Goal: Task Accomplishment & Management: Manage account settings

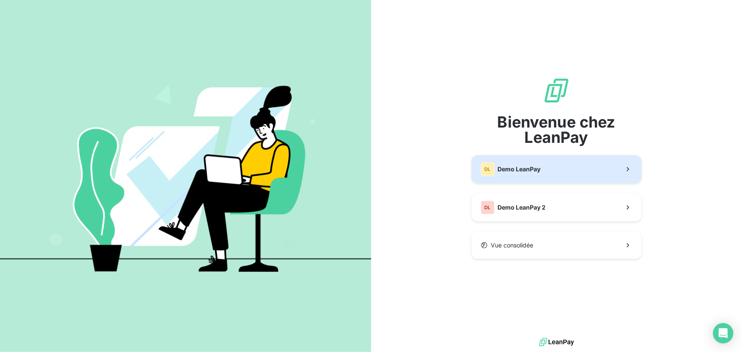
click at [521, 170] on span "Demo LeanPay" at bounding box center [519, 169] width 43 height 9
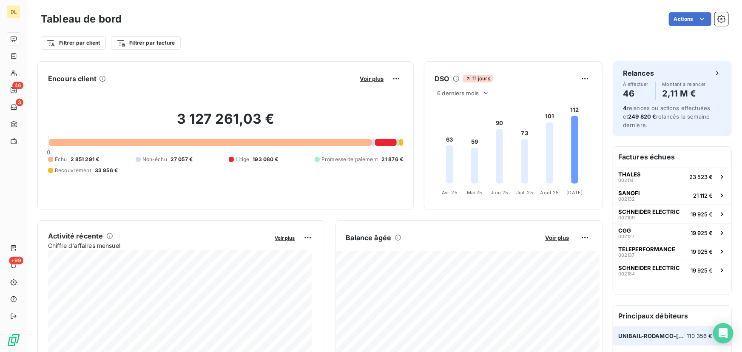
click at [688, 333] on span "110 356 €" at bounding box center [701, 336] width 26 height 7
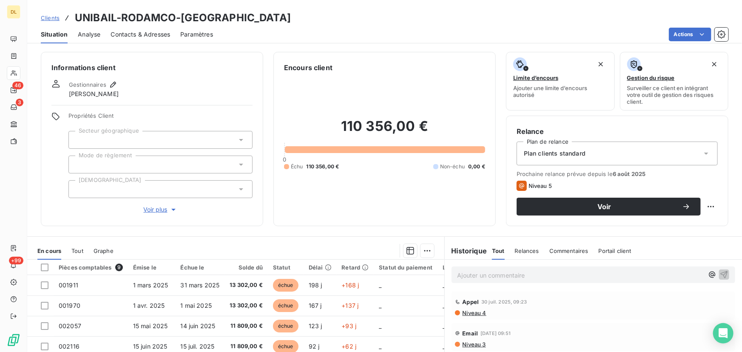
click at [676, 24] on div "Clients UNIBAIL-RODAMCO-[GEOGRAPHIC_DATA]" at bounding box center [384, 17] width 715 height 15
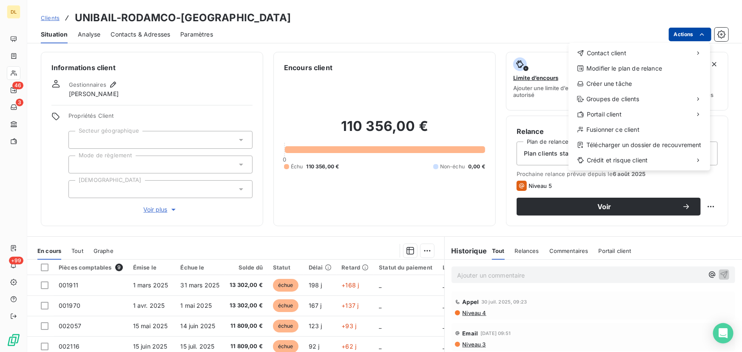
click at [682, 31] on html "DL 46 3 +99 Clients UNIBAIL-RODAMCO-WESTFIELD Situation Analyse Contacts & Adre…" at bounding box center [371, 176] width 742 height 352
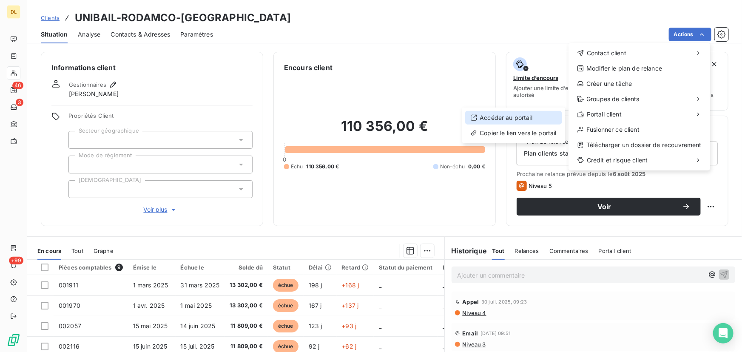
click at [531, 117] on div "Accéder au portail" at bounding box center [513, 118] width 97 height 14
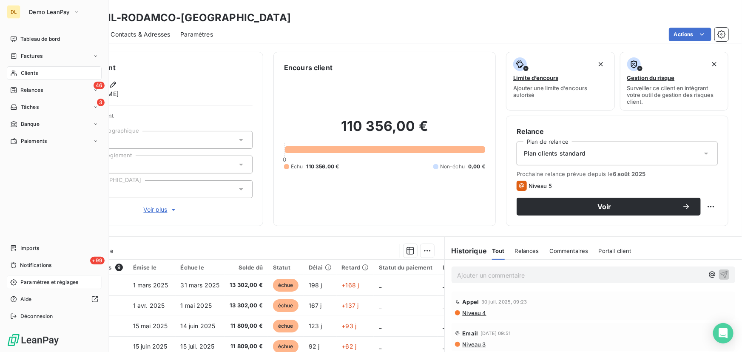
click at [12, 281] on icon at bounding box center [13, 282] width 7 height 7
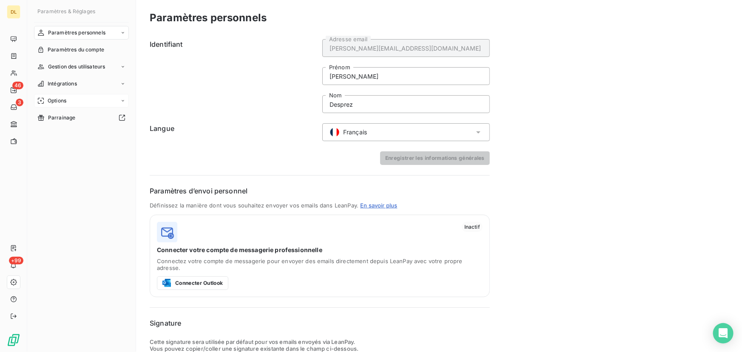
click at [98, 99] on div "Options" at bounding box center [81, 101] width 95 height 14
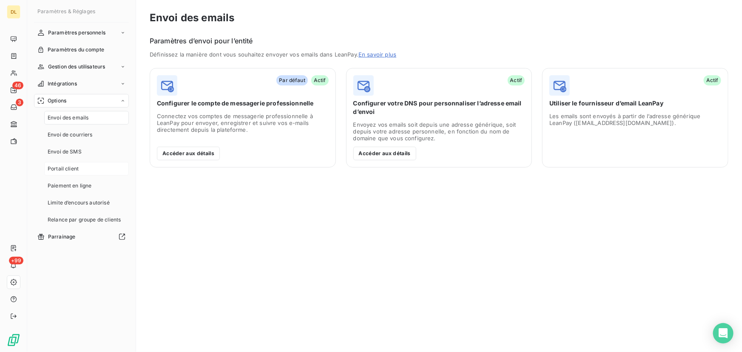
click at [102, 168] on div "Portail client" at bounding box center [86, 169] width 85 height 14
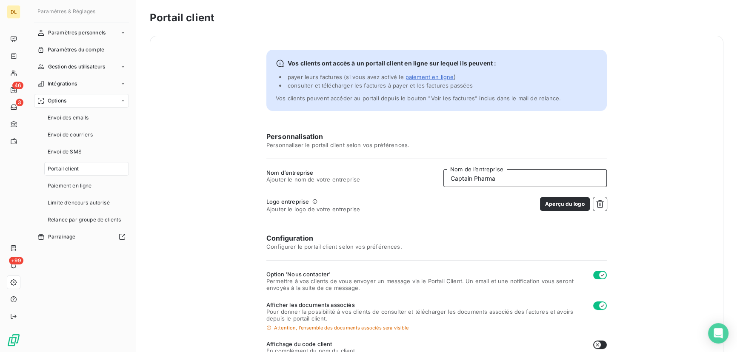
click at [482, 183] on input "Captain Pharma" at bounding box center [524, 178] width 163 height 18
type input "AGRYCO"
click at [600, 201] on icon "button" at bounding box center [600, 204] width 9 height 9
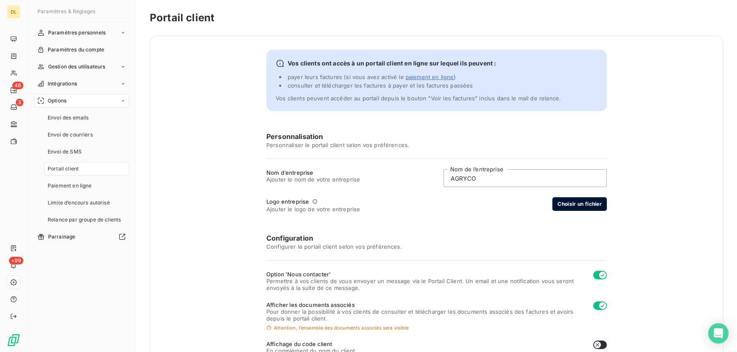
click at [594, 208] on button "Choisir un fichier" at bounding box center [579, 204] width 54 height 14
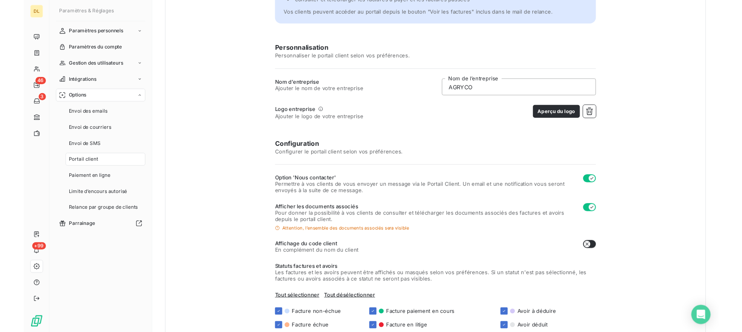
scroll to position [173, 0]
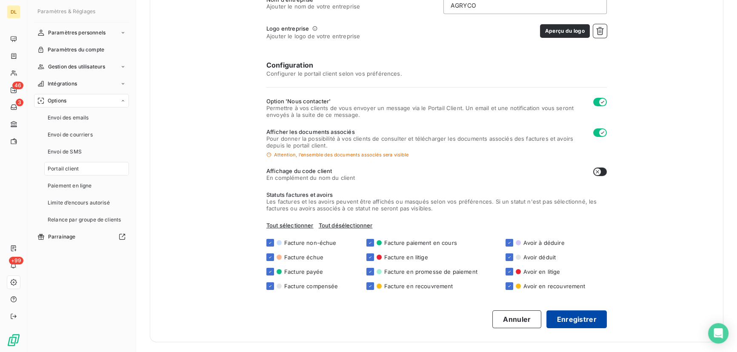
click at [566, 319] on button "Enregistrer" at bounding box center [576, 320] width 60 height 18
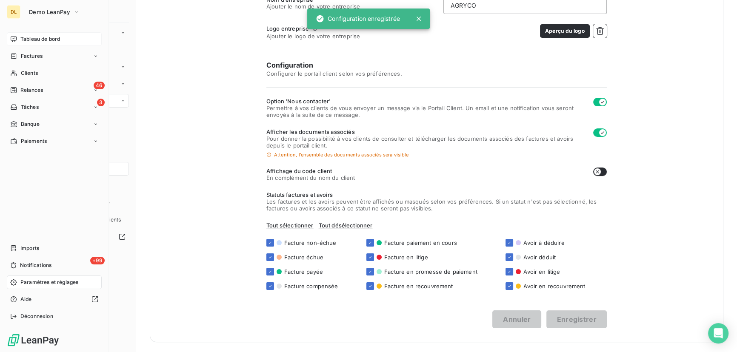
click at [17, 41] on div "Tableau de bord" at bounding box center [54, 39] width 95 height 14
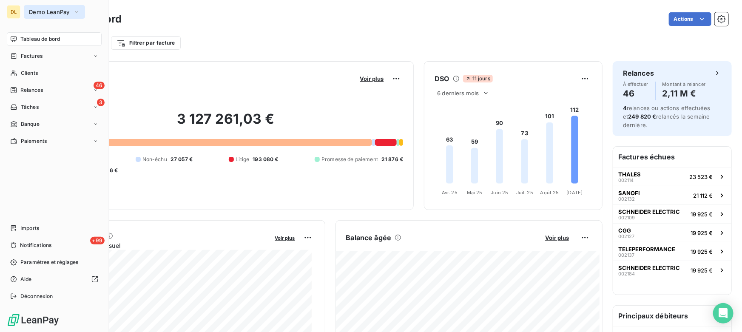
click at [66, 12] on span "Demo LeanPay" at bounding box center [49, 12] width 41 height 7
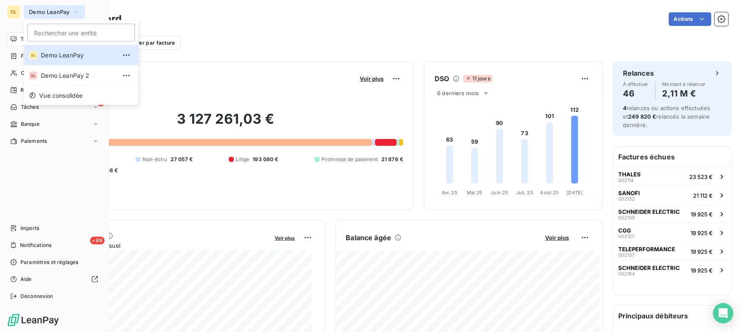
click at [74, 11] on icon "button" at bounding box center [76, 12] width 7 height 9
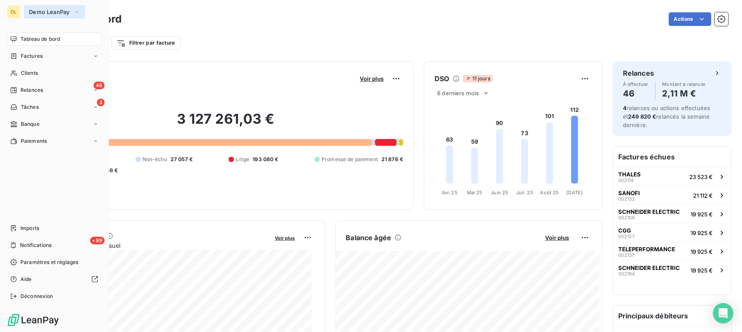
click at [60, 14] on span "Demo LeanPay" at bounding box center [49, 12] width 41 height 7
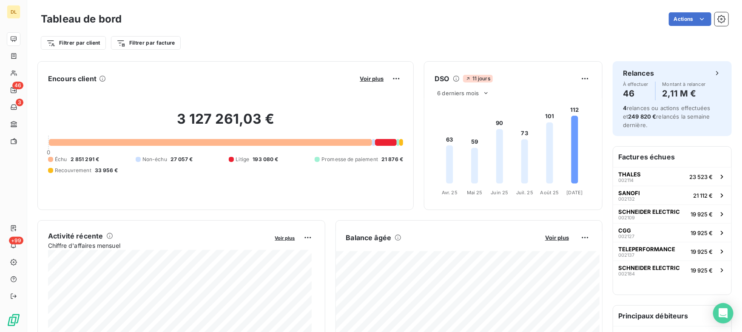
click at [201, 26] on div "Tableau de bord Actions" at bounding box center [385, 19] width 688 height 18
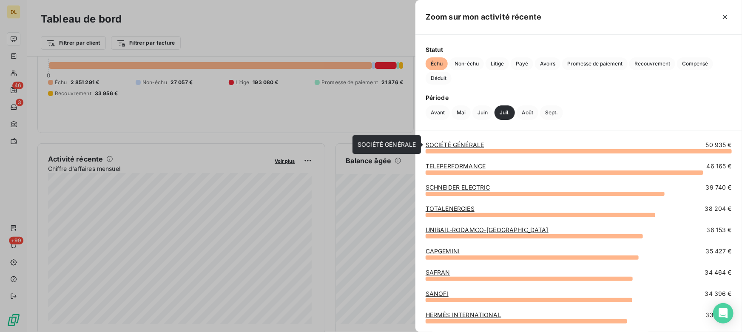
click at [462, 147] on link "SOCIÉTÉ GÉNÉRALE" at bounding box center [455, 144] width 58 height 7
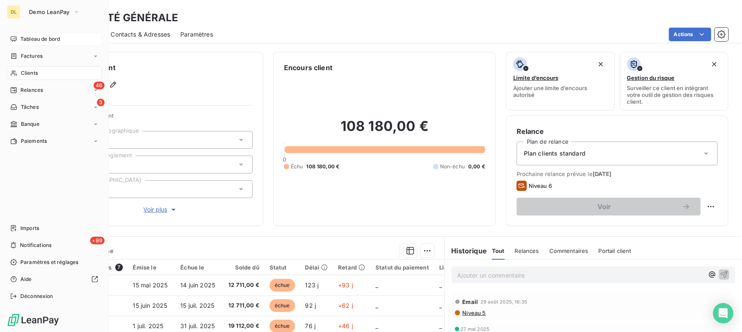
click at [17, 38] on div "Tableau de bord" at bounding box center [54, 39] width 95 height 14
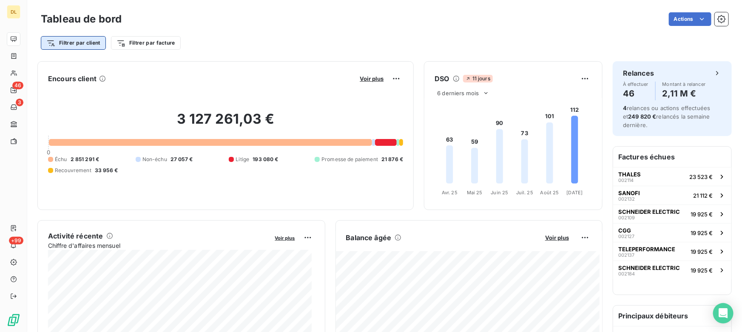
click at [77, 41] on html "DL 46 3 +99 Tableau de bord Actions Filtrer par client Filtrer par facture Enco…" at bounding box center [371, 166] width 742 height 332
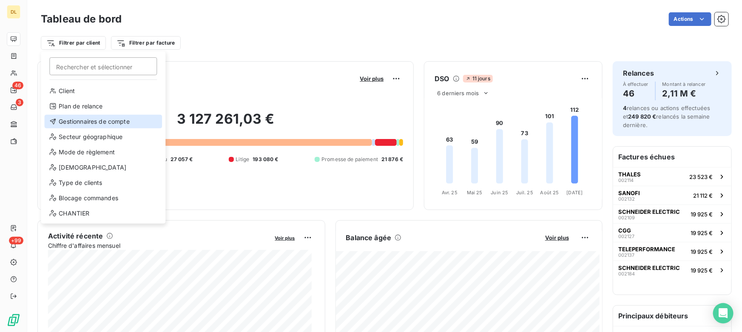
click at [80, 123] on div "Gestionnaires de compte" at bounding box center [103, 122] width 118 height 14
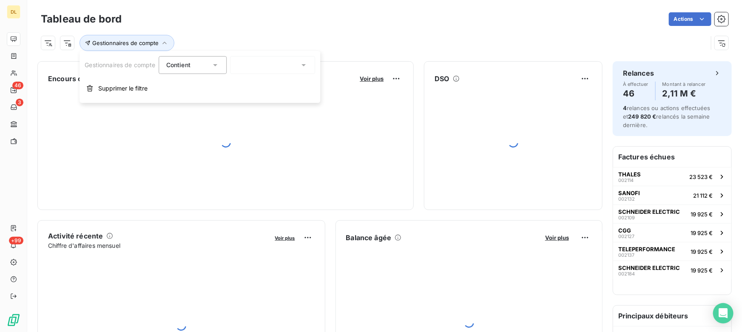
click at [255, 68] on div at bounding box center [273, 65] width 85 height 18
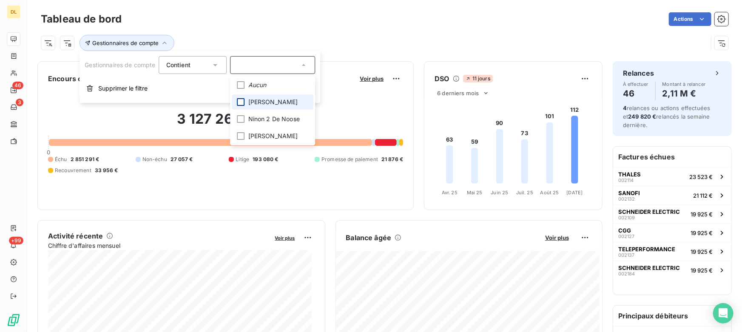
click at [243, 102] on div at bounding box center [241, 102] width 8 height 8
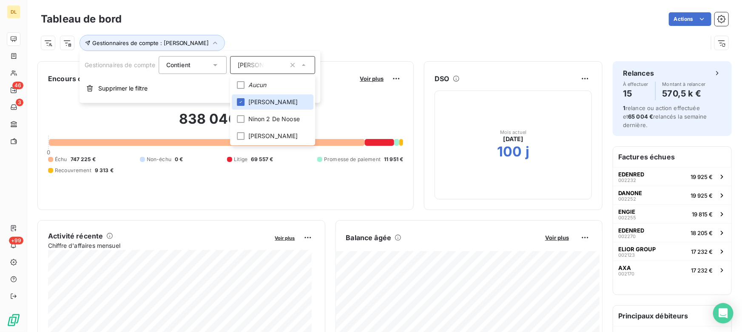
click at [418, 36] on div "Gestionnaires de compte : [PERSON_NAME]" at bounding box center [374, 43] width 667 height 16
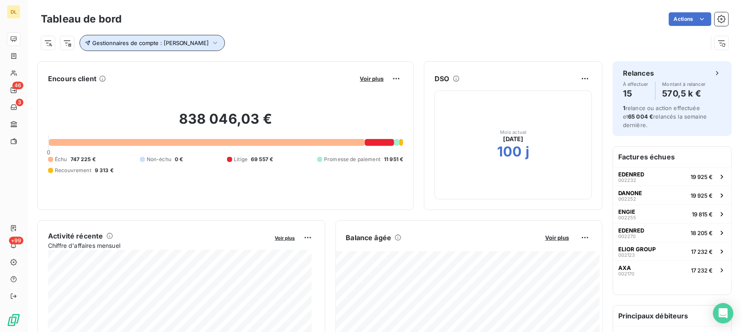
click at [180, 40] on span "Gestionnaires de compte : [PERSON_NAME]" at bounding box center [150, 43] width 117 height 7
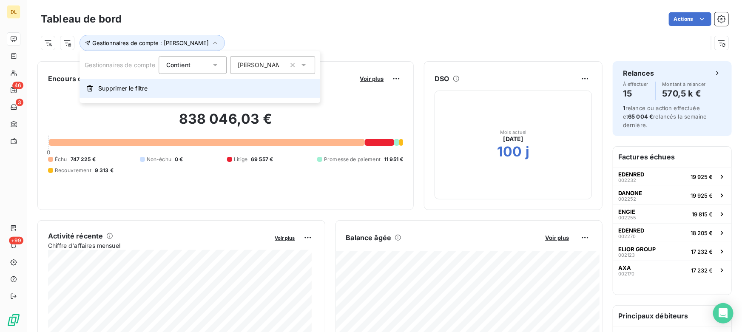
click at [125, 85] on span "Supprimer le filtre" at bounding box center [122, 88] width 49 height 9
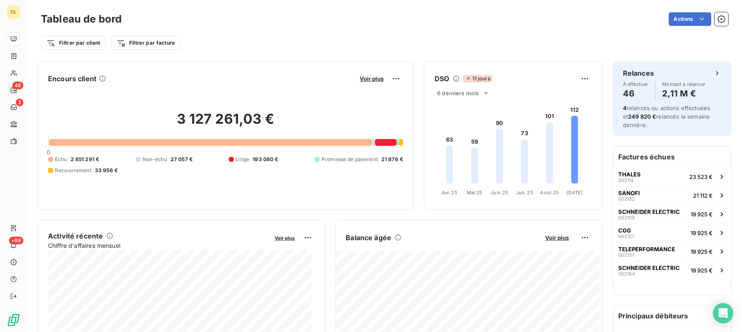
click at [51, 44] on html "DL 46 3 +99 Tableau de bord Actions Filtrer par client Filtrer par facture Enco…" at bounding box center [371, 166] width 742 height 332
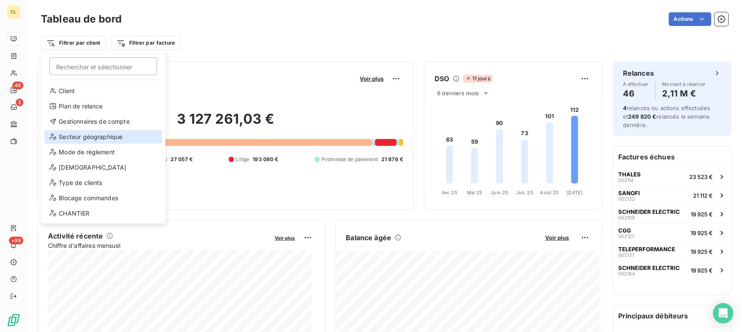
click at [92, 135] on div "Secteur géographique" at bounding box center [103, 137] width 118 height 14
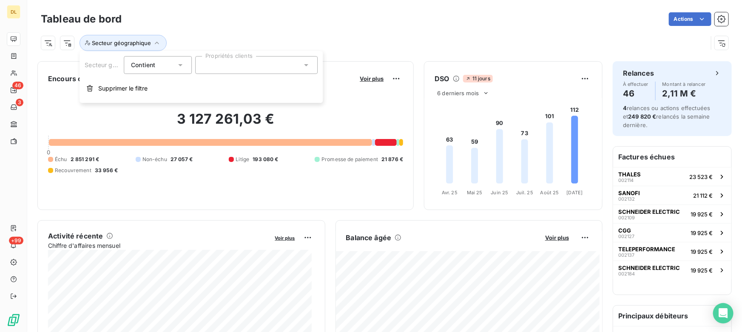
click at [227, 66] on div at bounding box center [256, 65] width 123 height 18
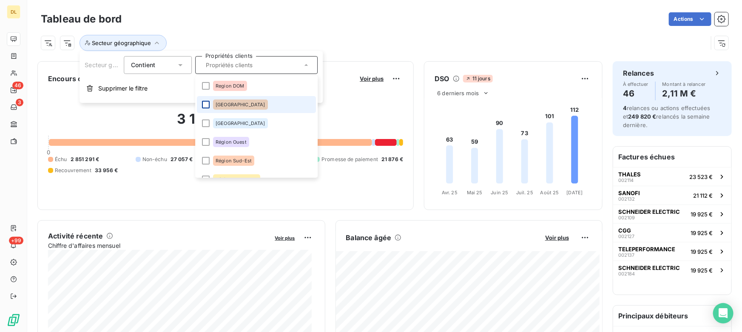
click at [203, 103] on div at bounding box center [206, 105] width 8 height 8
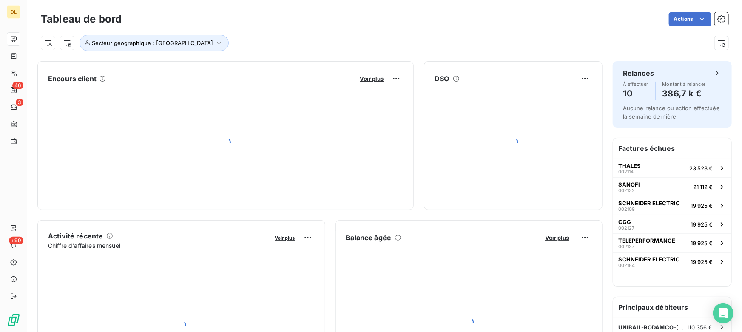
click at [277, 21] on div "Actions" at bounding box center [430, 19] width 597 height 14
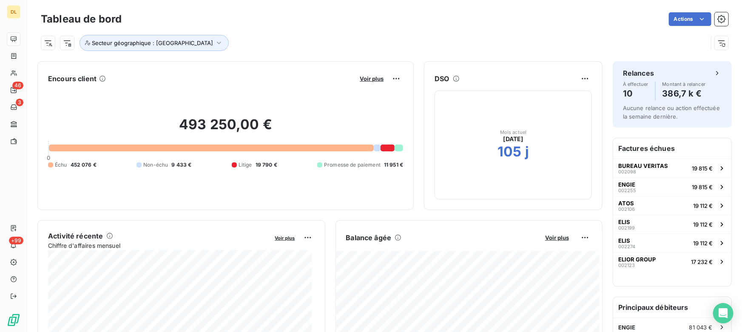
click at [51, 43] on html "DL 46 3 +99 Tableau de bord Actions Secteur géographique : Région Est Encours c…" at bounding box center [371, 166] width 742 height 332
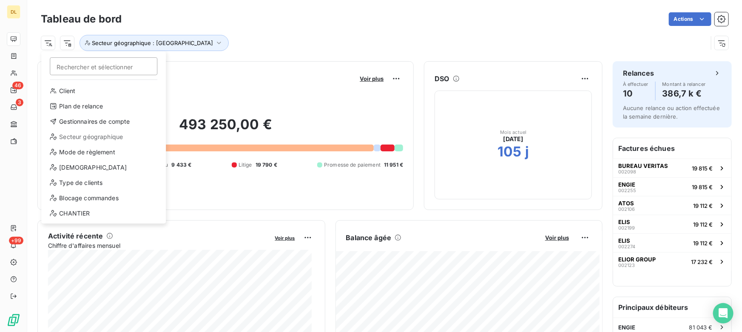
click at [89, 159] on div "Client Plan de relance Gestionnaires de compte Secteur géographique Mode de règ…" at bounding box center [104, 154] width 118 height 140
click at [88, 155] on div "Mode de règlement" at bounding box center [104, 153] width 118 height 14
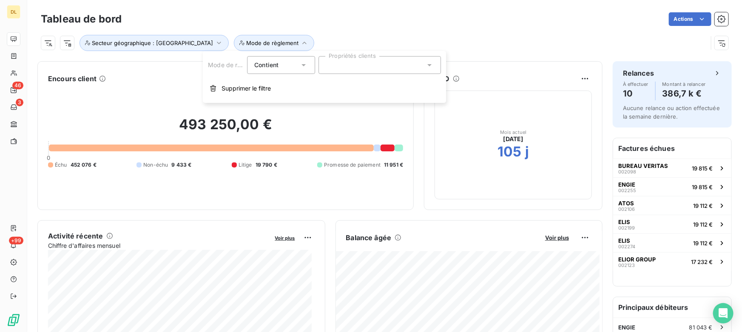
click at [342, 72] on div at bounding box center [380, 65] width 123 height 18
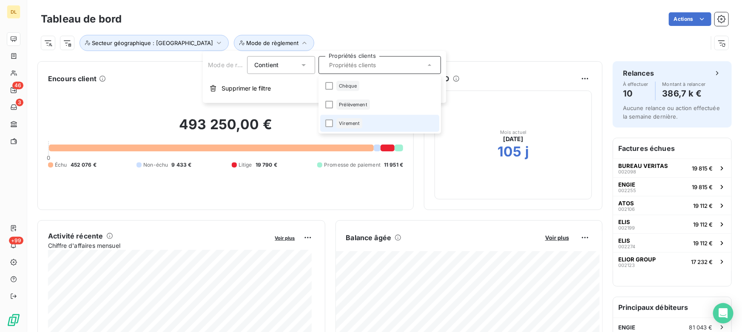
click at [355, 119] on div "Virement" at bounding box center [350, 123] width 26 height 10
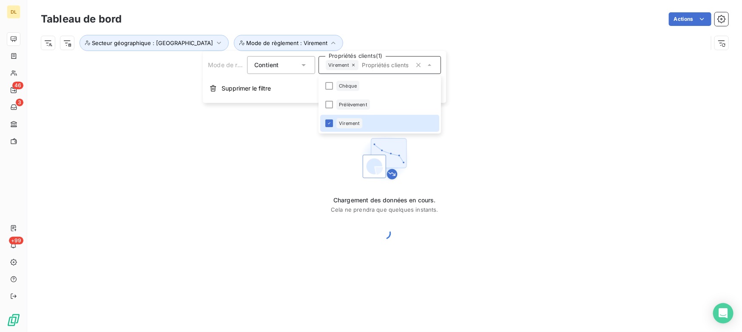
click at [516, 53] on div "Tableau de bord Actions Secteur géographique : Région Est Mode de règlement : V…" at bounding box center [384, 28] width 715 height 56
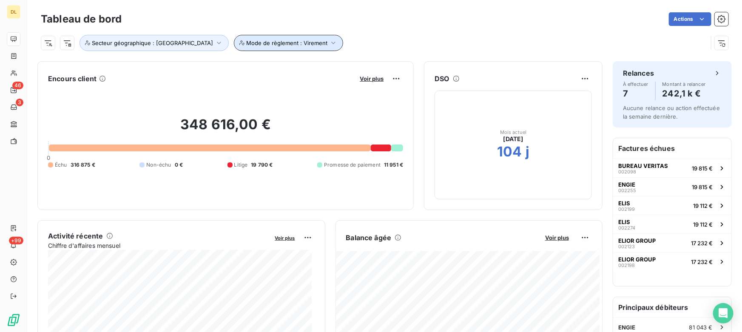
click at [246, 40] on span "Mode de règlement : Virement" at bounding box center [286, 43] width 81 height 7
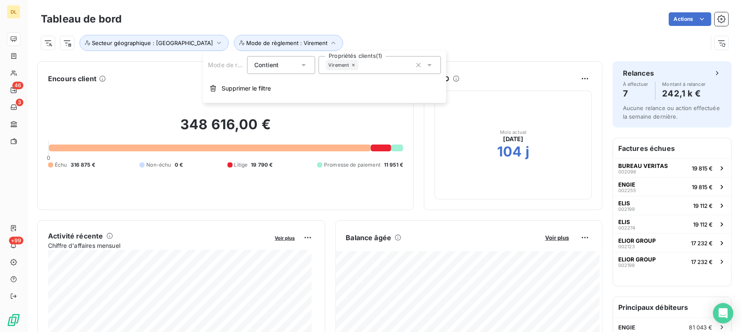
click at [246, 88] on span "Supprimer le filtre" at bounding box center [246, 88] width 49 height 9
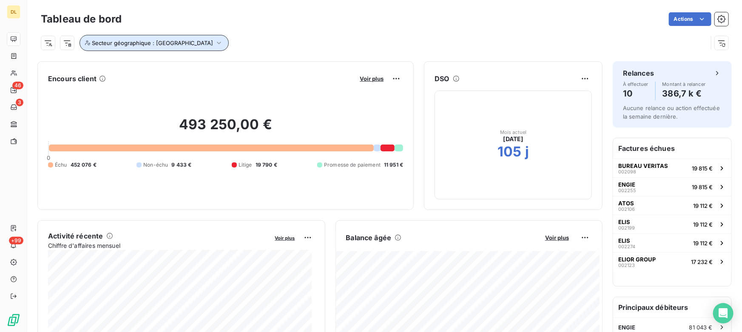
click at [143, 47] on button "Secteur géographique : [GEOGRAPHIC_DATA]" at bounding box center [154, 43] width 149 height 16
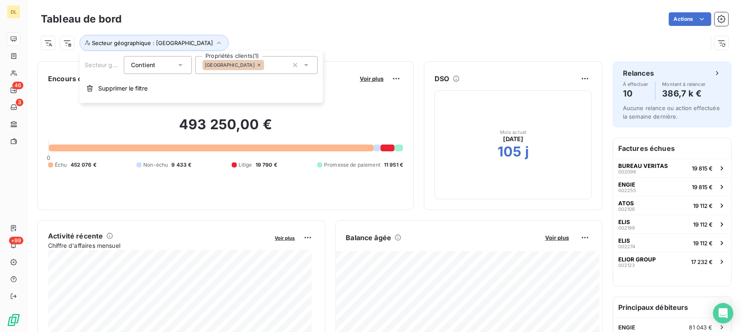
click at [154, 91] on button "Supprimer le filtre" at bounding box center [201, 88] width 243 height 19
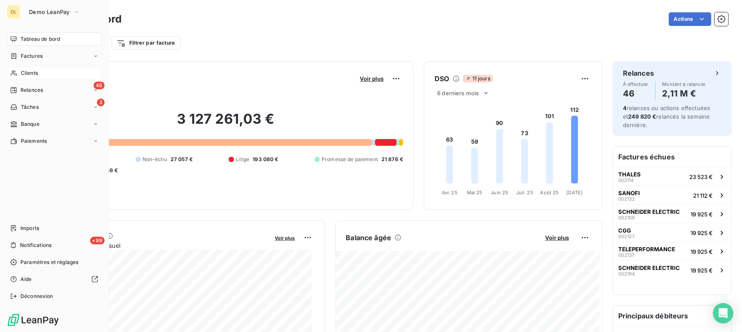
click at [23, 70] on span "Clients" at bounding box center [29, 73] width 17 height 8
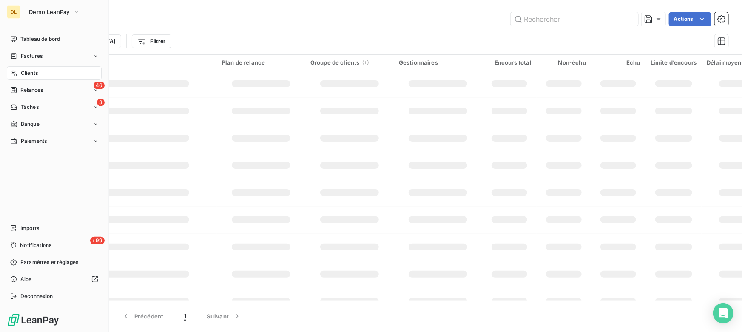
click at [162, 19] on div "Actions" at bounding box center [408, 19] width 642 height 14
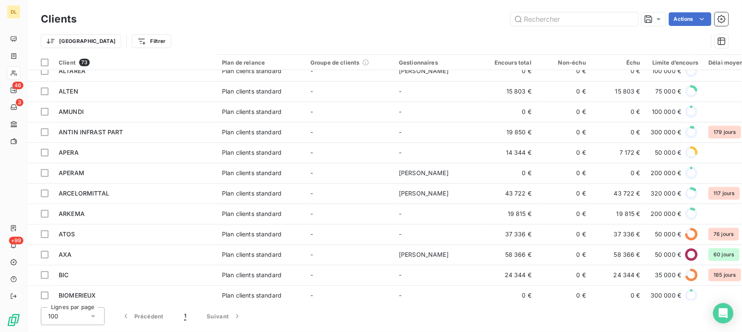
scroll to position [348, 0]
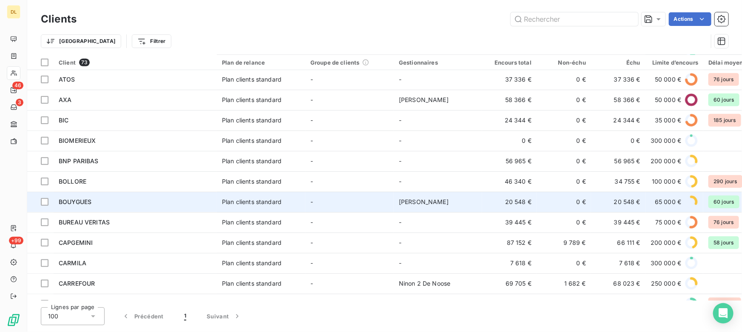
click at [93, 201] on div "BOUYGUES" at bounding box center [135, 202] width 153 height 9
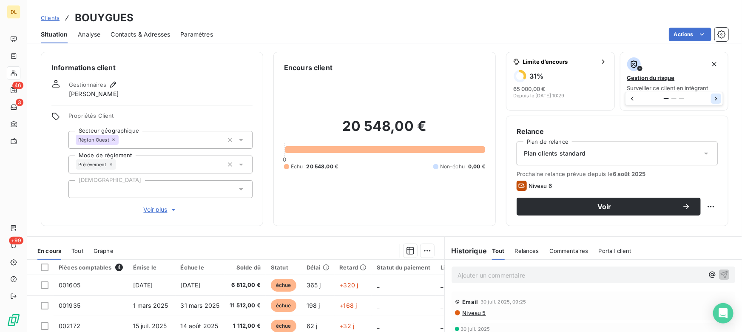
click at [715, 97] on icon "button" at bounding box center [716, 99] width 2 height 4
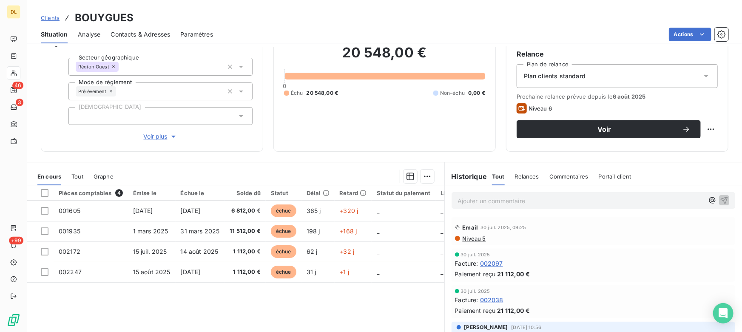
scroll to position [77, 0]
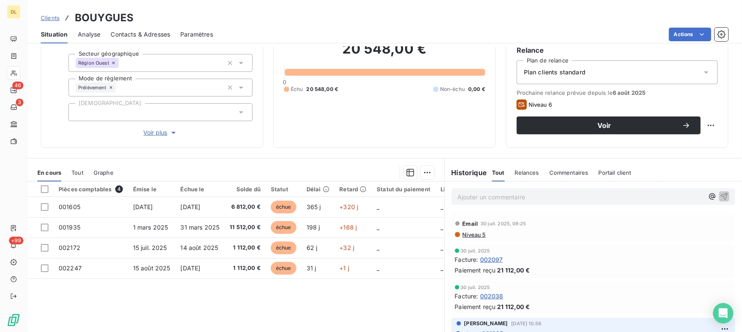
click at [74, 172] on span "Tout" at bounding box center [77, 172] width 12 height 7
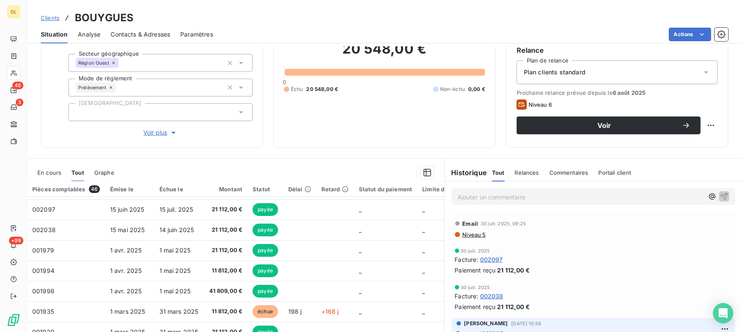
scroll to position [115, 0]
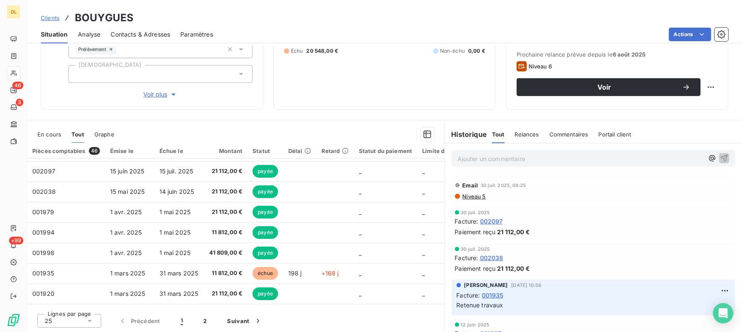
click at [510, 160] on p "Ajouter un commentaire ﻿" at bounding box center [581, 159] width 246 height 11
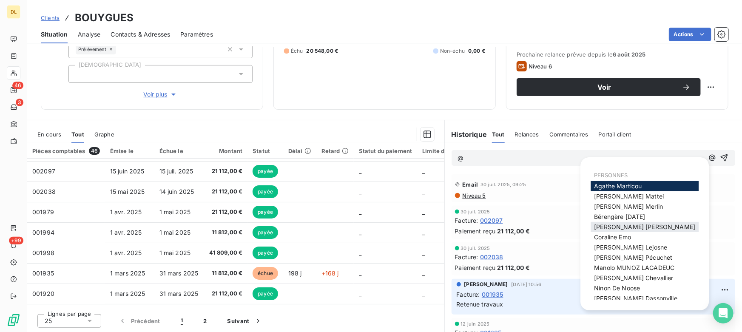
click at [614, 228] on span "[PERSON_NAME]" at bounding box center [644, 226] width 101 height 7
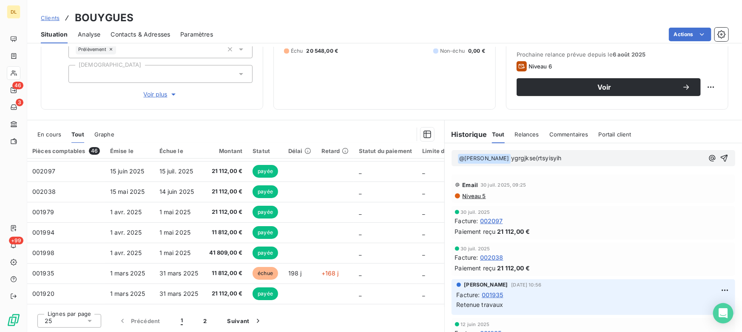
click at [511, 154] on span "ygrgjkse(rtsyisyih" at bounding box center [536, 157] width 51 height 7
click at [46, 133] on span "En cours" at bounding box center [49, 134] width 24 height 7
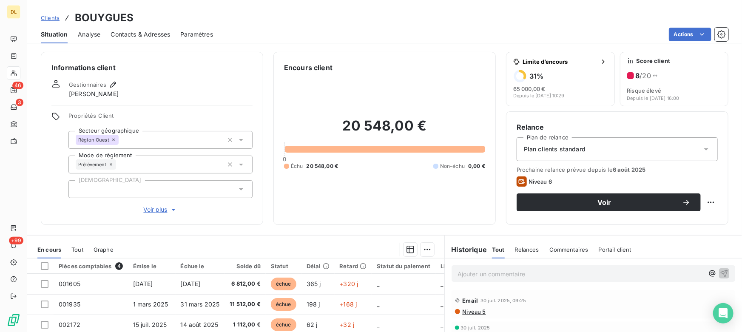
scroll to position [77, 0]
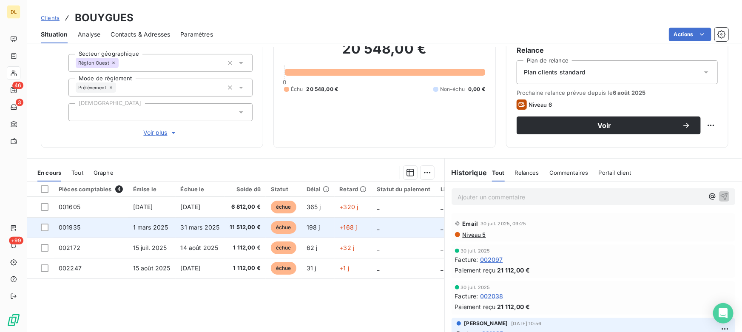
click at [84, 228] on td "001935" at bounding box center [91, 227] width 74 height 20
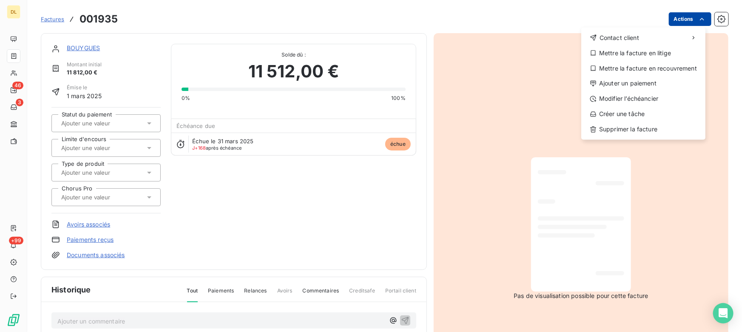
click at [677, 19] on html "DL 46 3 +99 Factures 001935 Actions Contact client Mettre la facture en litige …" at bounding box center [371, 166] width 742 height 332
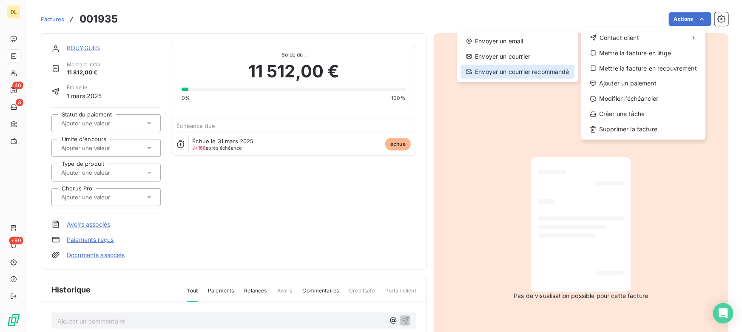
click at [541, 72] on div "Envoyer un courrier recommandé" at bounding box center [518, 72] width 114 height 14
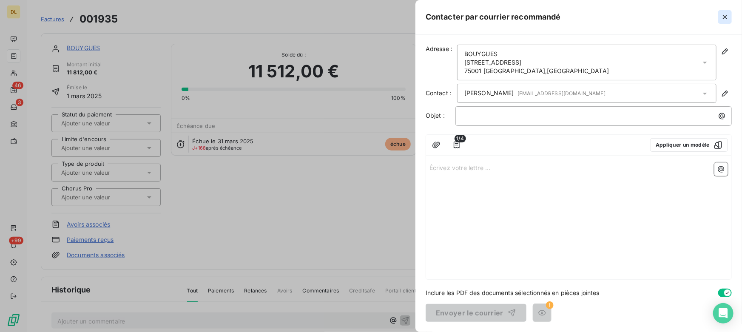
click at [724, 21] on icon "button" at bounding box center [725, 17] width 9 height 9
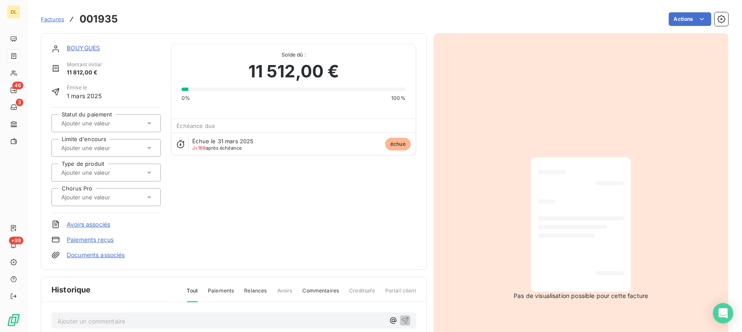
click at [685, 17] on html "DL 46 3 +99 Factures 001935 Actions BOUYGUES Montant initial 11 812,00 € Émise …" at bounding box center [371, 166] width 742 height 332
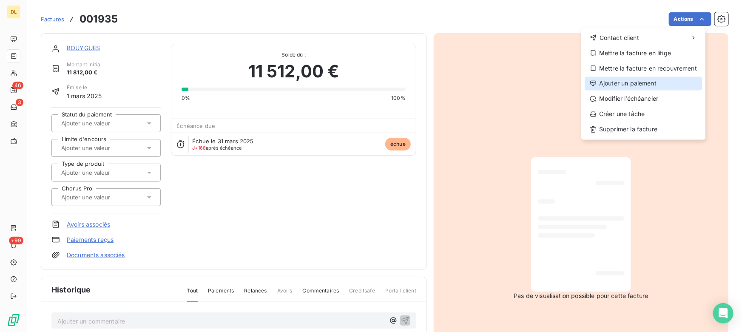
click at [651, 84] on div "Ajouter un paiement" at bounding box center [643, 84] width 117 height 14
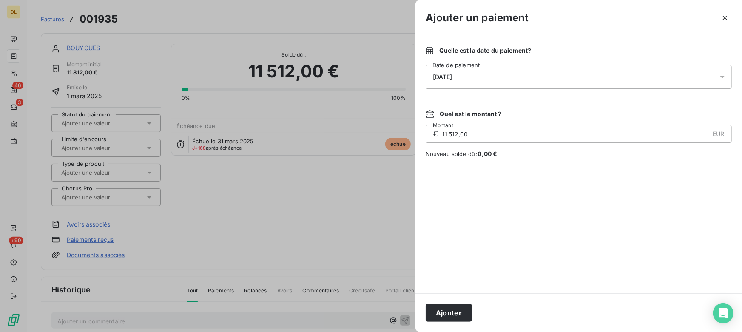
click at [474, 78] on div "[DATE]" at bounding box center [579, 77] width 306 height 24
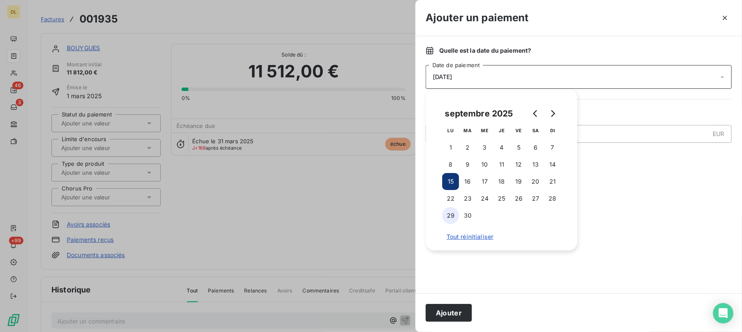
click at [451, 216] on button "29" at bounding box center [450, 215] width 17 height 17
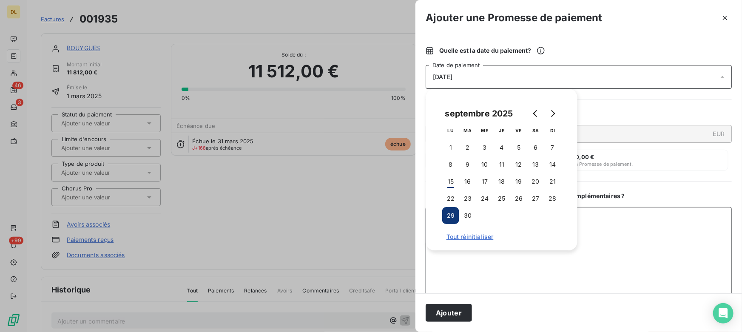
click at [662, 221] on textarea "Ajouter un commentaire ( facultatif )" at bounding box center [579, 251] width 306 height 88
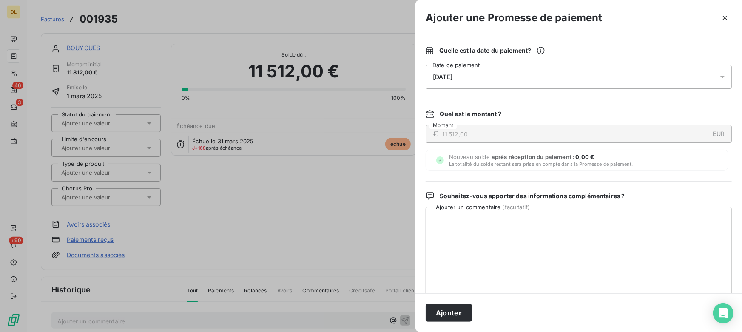
click at [728, 17] on icon "button" at bounding box center [725, 18] width 9 height 9
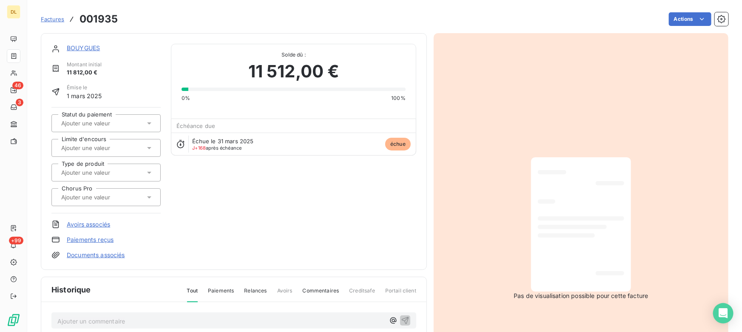
click at [690, 17] on html "DL 46 3 +99 Factures 001935 Actions BOUYGUES Montant initial 11 812,00 € Émise …" at bounding box center [371, 166] width 742 height 332
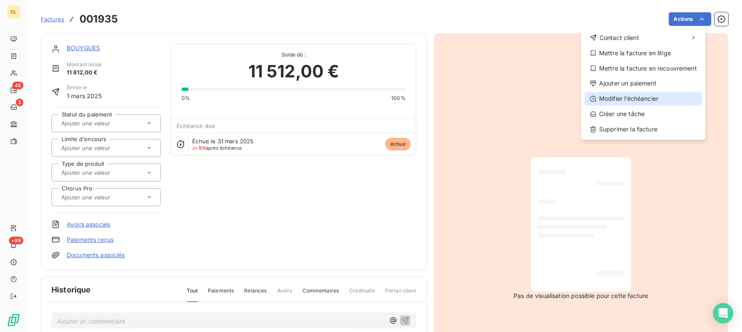
click at [628, 97] on div "Modifier l’échéancier" at bounding box center [643, 99] width 117 height 14
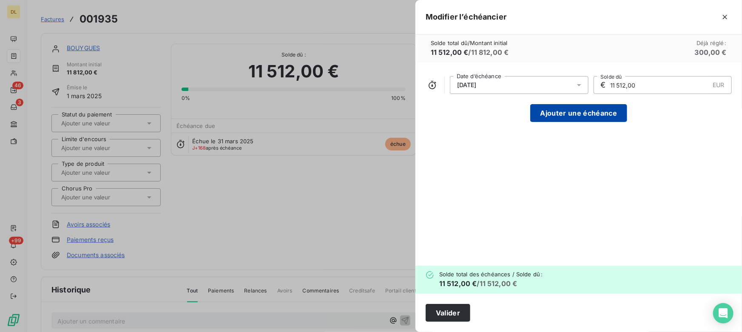
click at [550, 115] on button "Ajouter une échéance" at bounding box center [579, 113] width 97 height 18
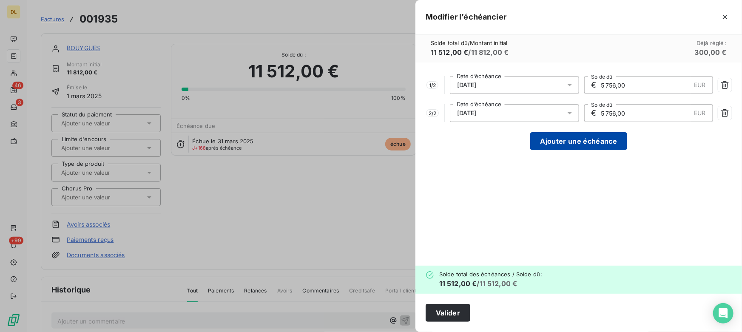
click at [550, 144] on button "Ajouter une échéance" at bounding box center [579, 141] width 97 height 18
type input "3 837,33"
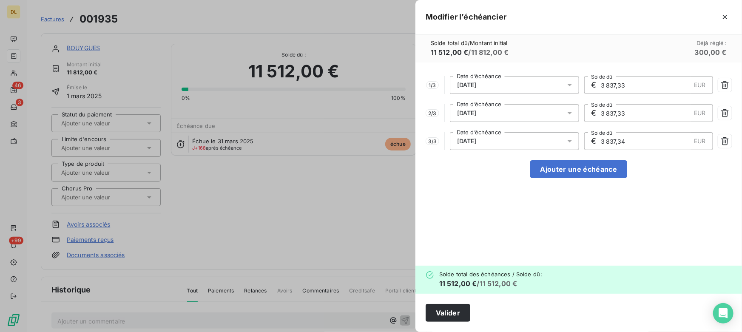
click at [477, 141] on span "[DATE]" at bounding box center [467, 141] width 20 height 7
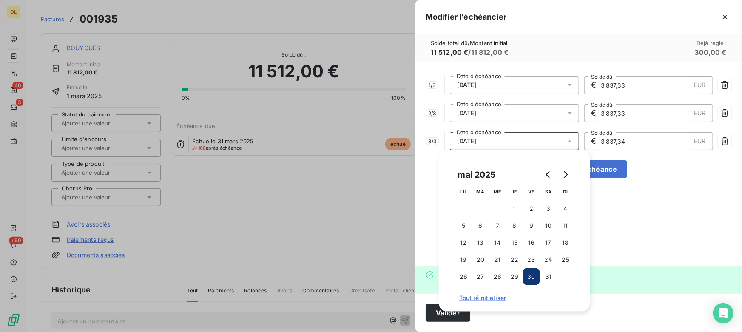
click at [477, 142] on span "[DATE]" at bounding box center [467, 141] width 20 height 7
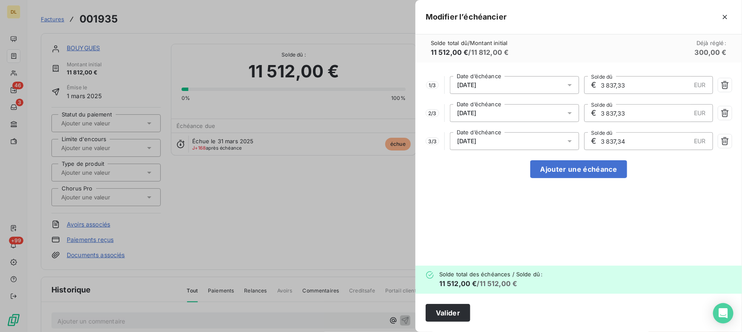
click at [325, 204] on div at bounding box center [371, 166] width 742 height 332
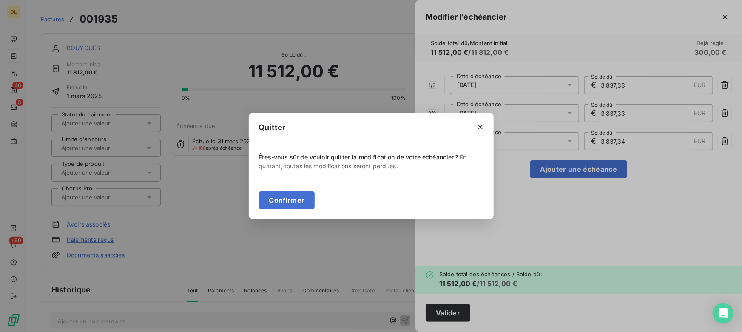
click at [297, 199] on button "Confirmer" at bounding box center [287, 200] width 56 height 18
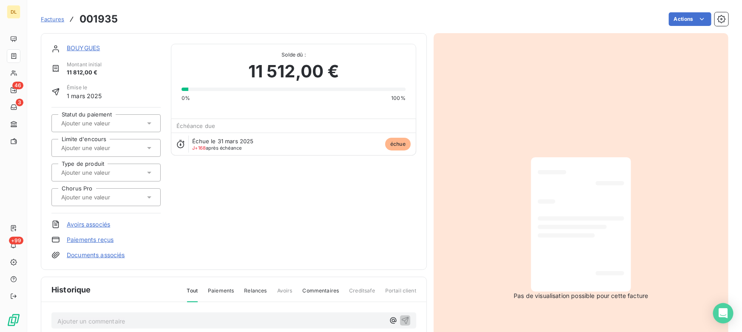
click at [81, 48] on link "BOUYGUES" at bounding box center [83, 47] width 33 height 7
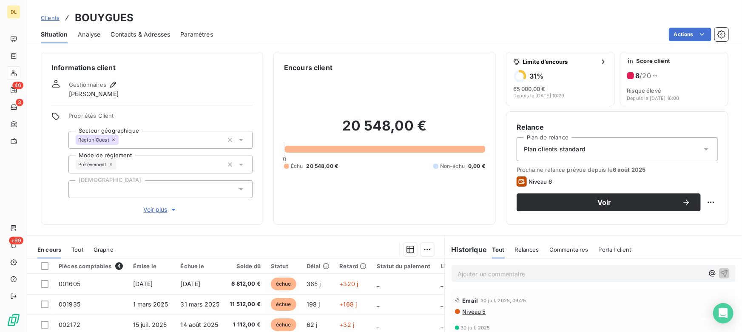
scroll to position [38, 0]
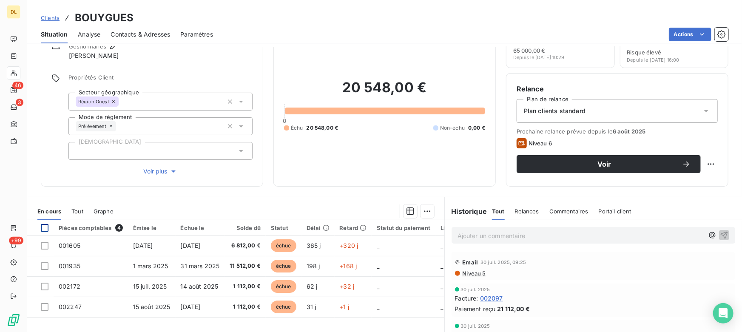
click at [46, 227] on div at bounding box center [45, 228] width 8 height 8
click at [425, 211] on html "DL 46 3 +99 Clients BOUYGUES Situation Analyse Contacts & Adresses Paramètres A…" at bounding box center [371, 166] width 742 height 332
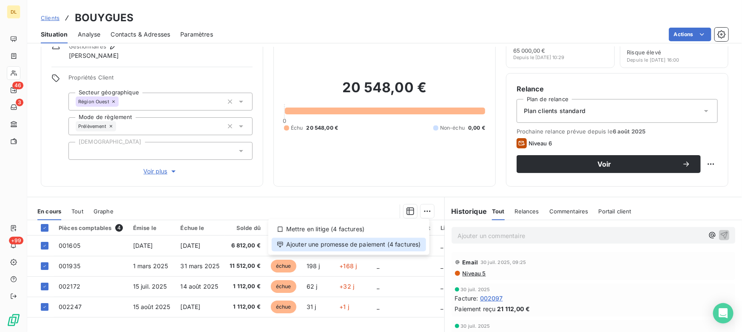
click at [332, 244] on div "Ajouter une promesse de paiement (4 factures)" at bounding box center [349, 245] width 154 height 14
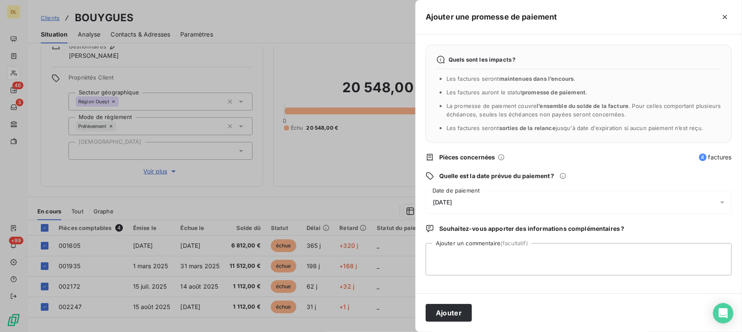
click at [340, 165] on div at bounding box center [371, 166] width 742 height 332
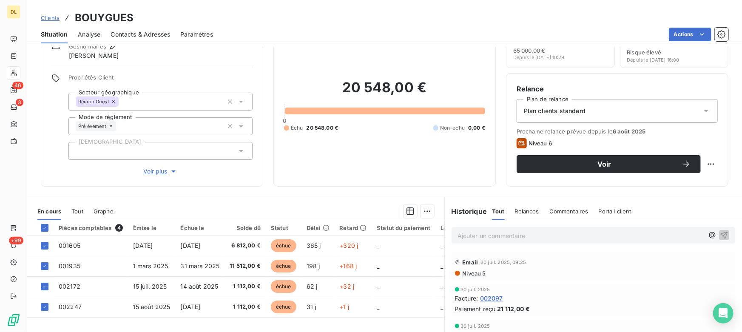
scroll to position [0, 0]
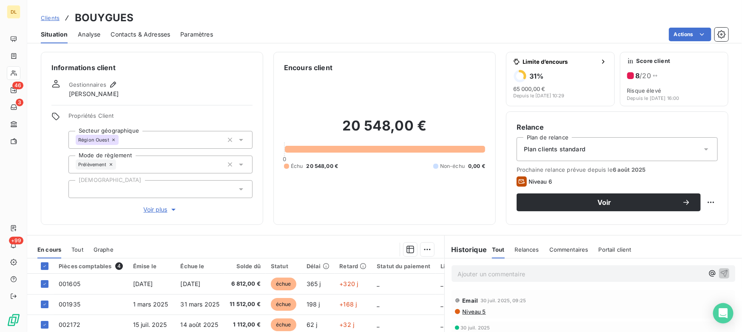
click at [93, 34] on span "Analyse" at bounding box center [89, 34] width 23 height 9
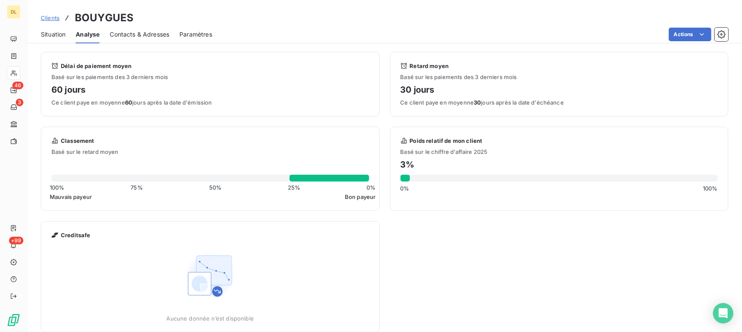
click at [149, 33] on span "Contacts & Adresses" at bounding box center [140, 34] width 60 height 9
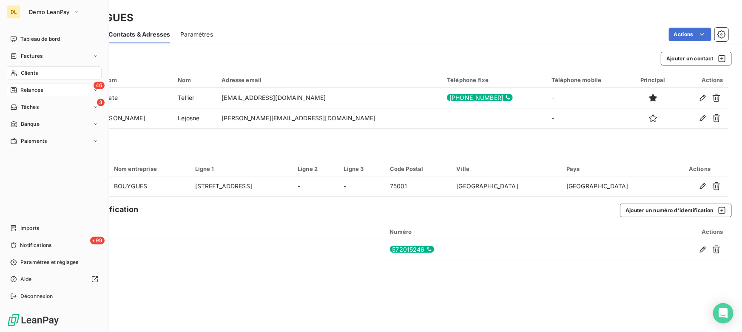
click at [20, 91] on div "Relances" at bounding box center [26, 90] width 33 height 8
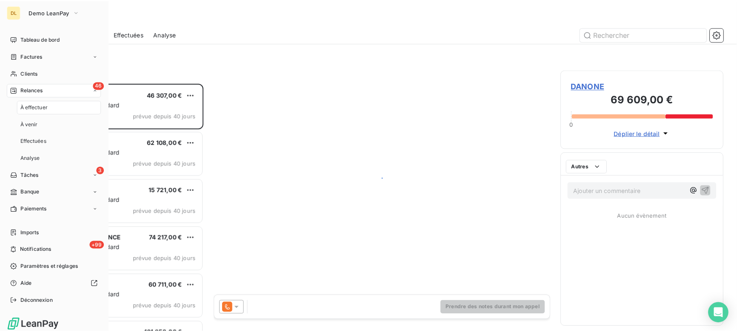
scroll to position [243, 158]
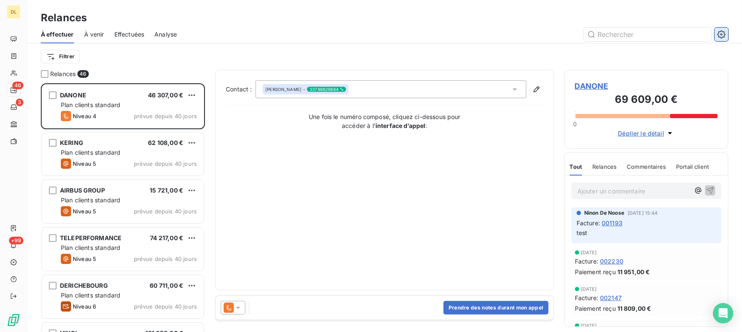
click at [722, 33] on icon "button" at bounding box center [722, 34] width 9 height 9
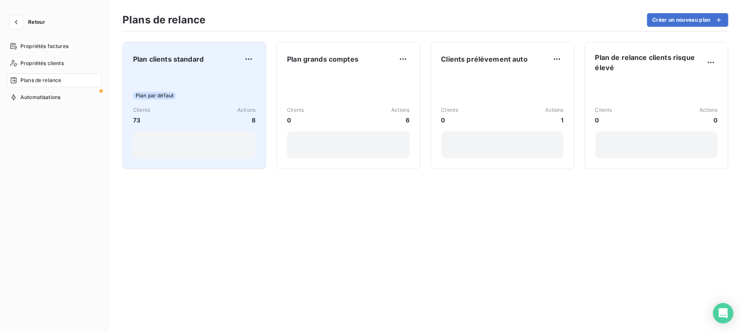
click at [191, 109] on div "Clients 73 Actions 8" at bounding box center [194, 115] width 123 height 18
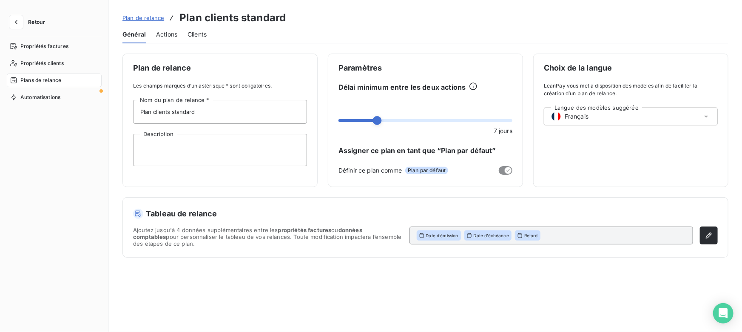
click at [165, 33] on span "Actions" at bounding box center [166, 34] width 21 height 9
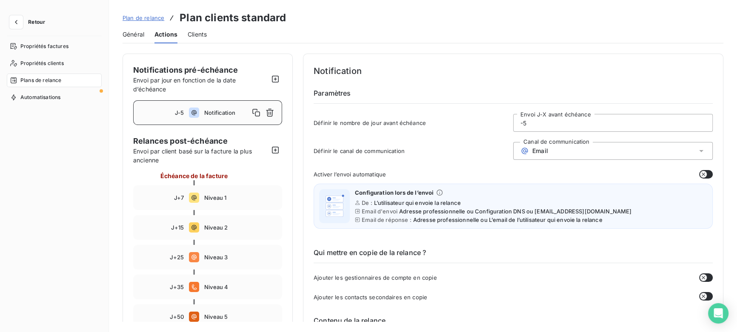
scroll to position [38, 0]
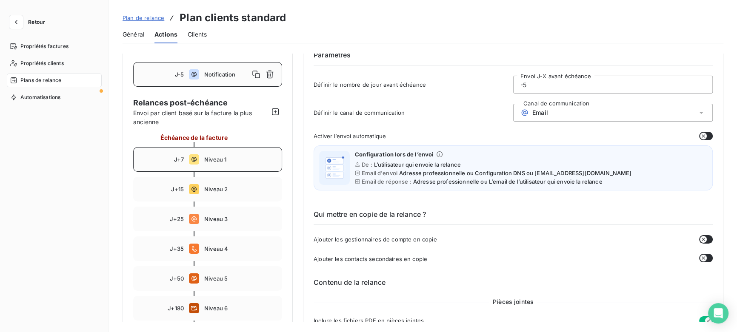
click at [209, 160] on span "Niveau 1" at bounding box center [240, 159] width 72 height 7
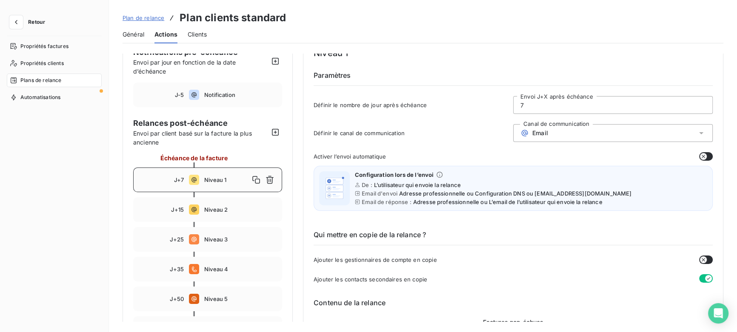
scroll to position [0, 0]
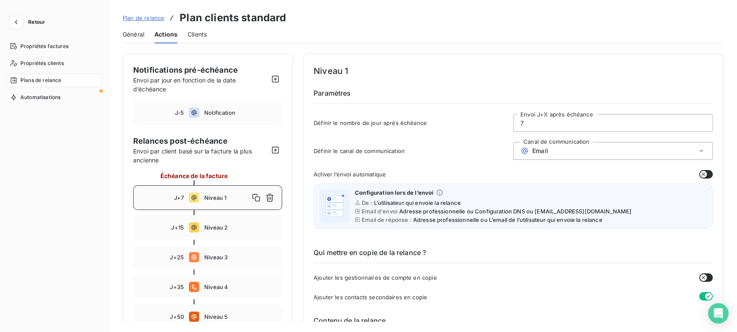
click at [537, 124] on input "7" at bounding box center [613, 122] width 199 height 17
click at [541, 148] on span "Email" at bounding box center [540, 151] width 16 height 7
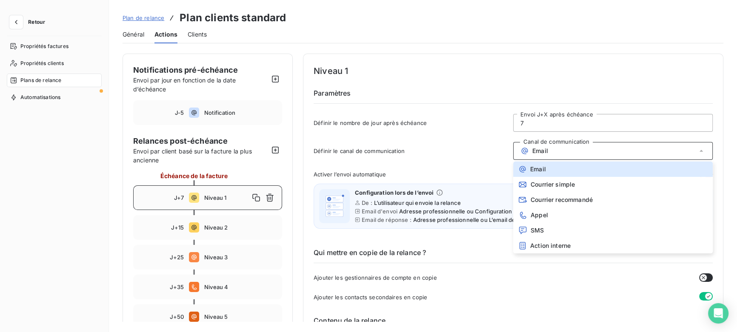
click at [551, 145] on div "Email" at bounding box center [613, 151] width 200 height 18
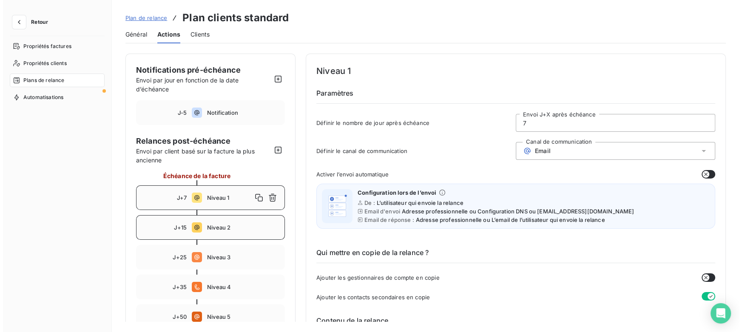
scroll to position [38, 0]
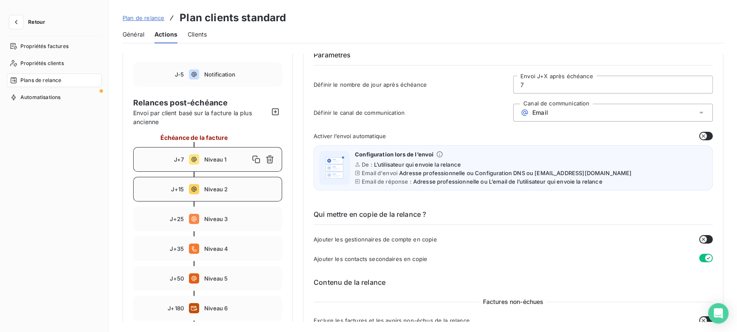
click at [208, 186] on span "Niveau 2" at bounding box center [240, 189] width 72 height 7
click at [220, 216] on span "Niveau 3" at bounding box center [240, 219] width 72 height 7
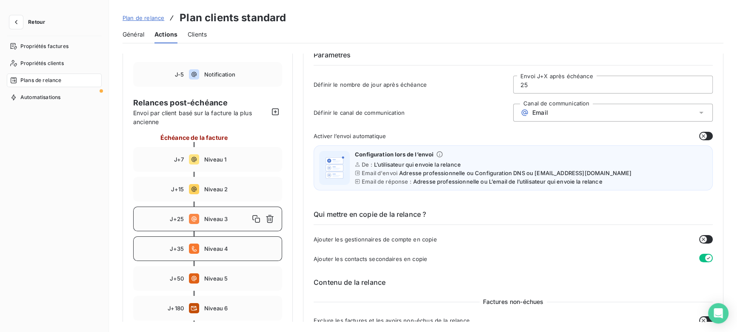
click at [228, 244] on div "J+35 Niveau 4" at bounding box center [207, 249] width 149 height 25
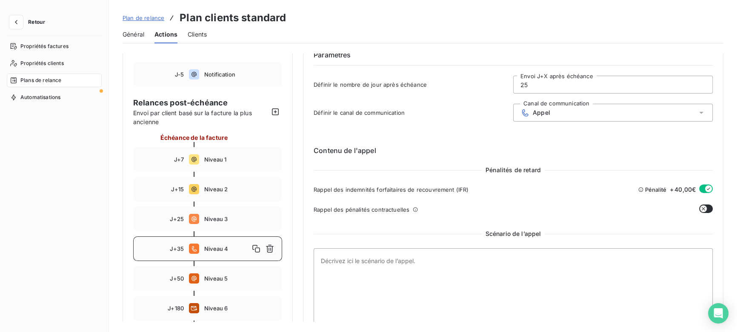
type input "35"
click at [16, 21] on icon "button" at bounding box center [16, 22] width 3 height 4
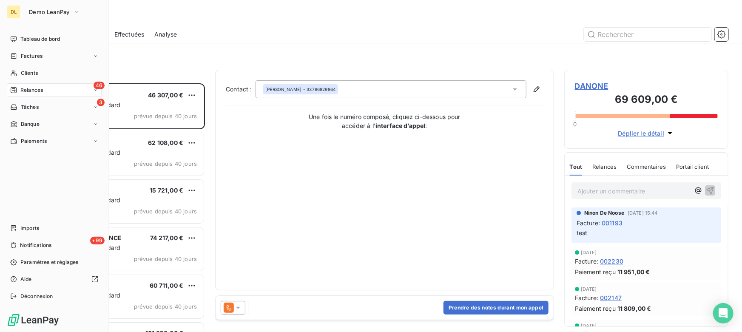
scroll to position [243, 158]
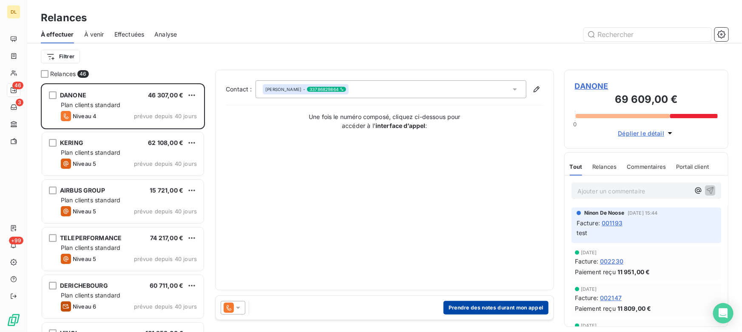
click at [496, 309] on button "Prendre des notes durant mon appel" at bounding box center [496, 308] width 105 height 14
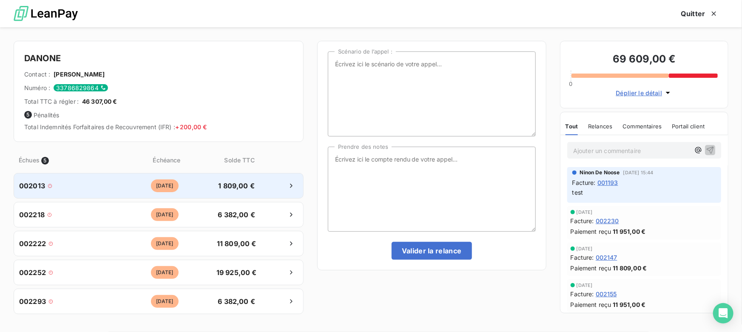
click at [119, 190] on div "[DATE]" at bounding box center [165, 186] width 96 height 13
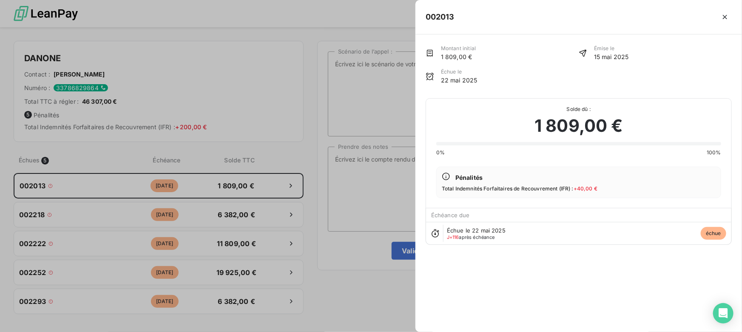
click at [300, 167] on div at bounding box center [371, 166] width 742 height 332
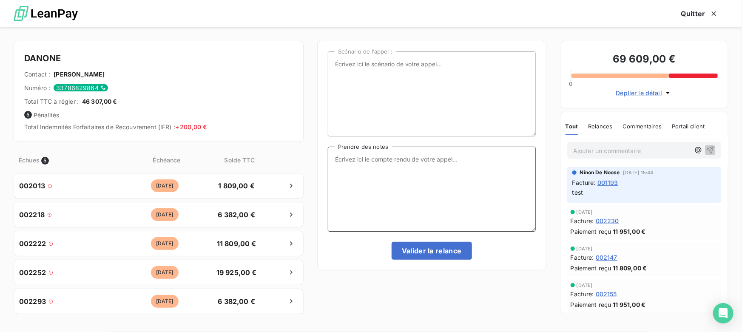
click at [421, 182] on textarea "Prendre des notes" at bounding box center [432, 189] width 208 height 85
click at [701, 13] on button "Quitter" at bounding box center [699, 14] width 57 height 18
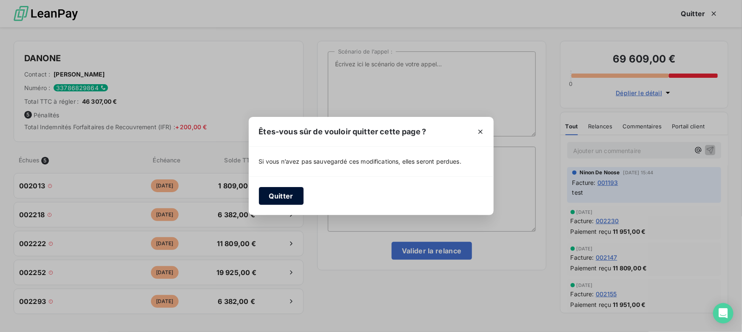
click at [283, 194] on button "Quitter" at bounding box center [281, 196] width 45 height 18
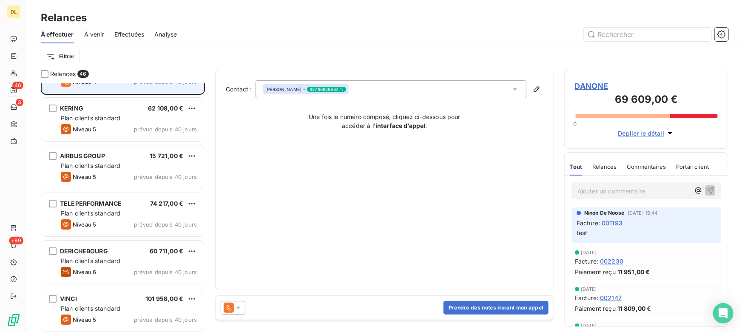
scroll to position [39, 0]
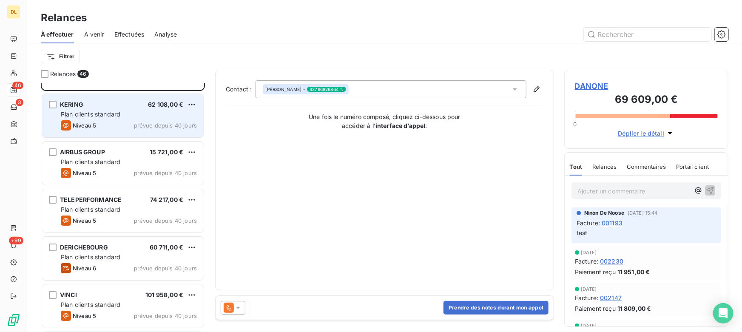
click at [160, 117] on div "Plan clients standard" at bounding box center [129, 114] width 136 height 9
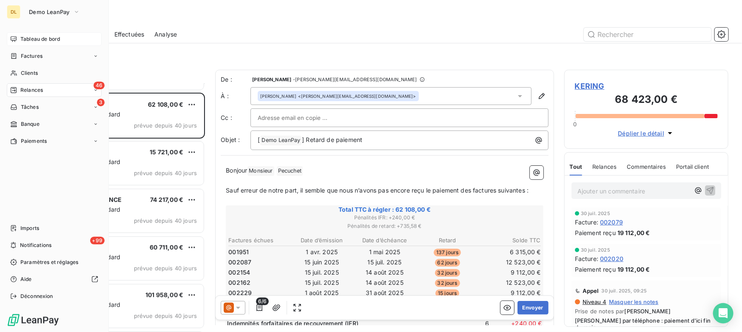
click at [13, 36] on icon at bounding box center [13, 39] width 7 height 7
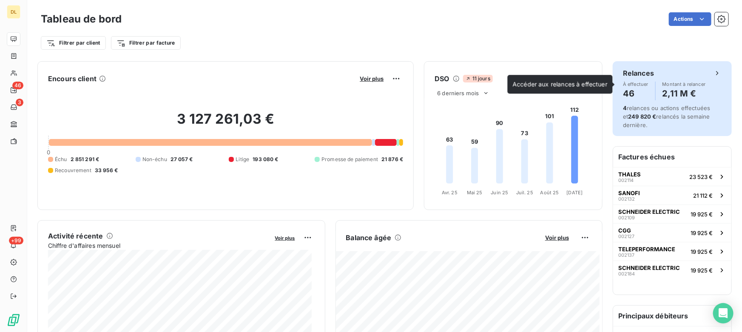
click at [644, 85] on div "À effectuer 46 Montant à relancer 2,11 M €" at bounding box center [672, 91] width 99 height 19
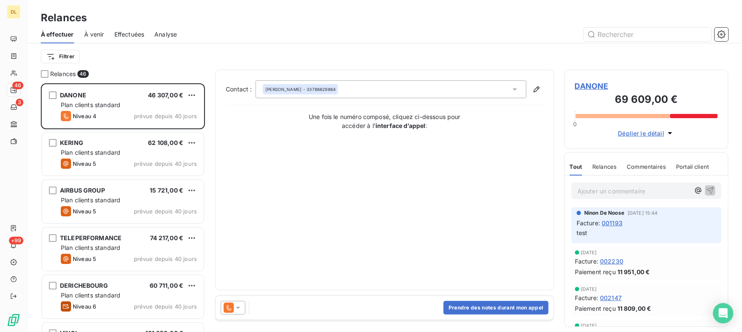
scroll to position [243, 158]
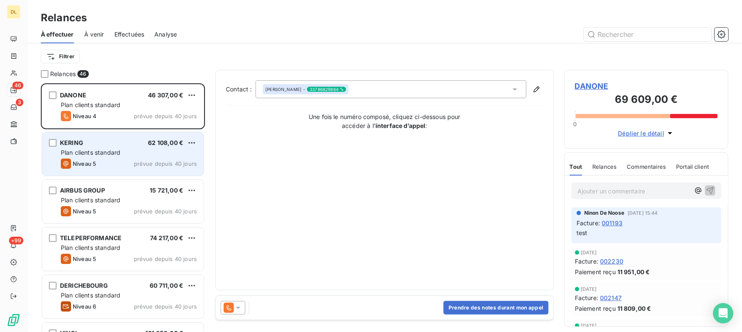
click at [155, 148] on div "Plan clients standard" at bounding box center [129, 152] width 136 height 9
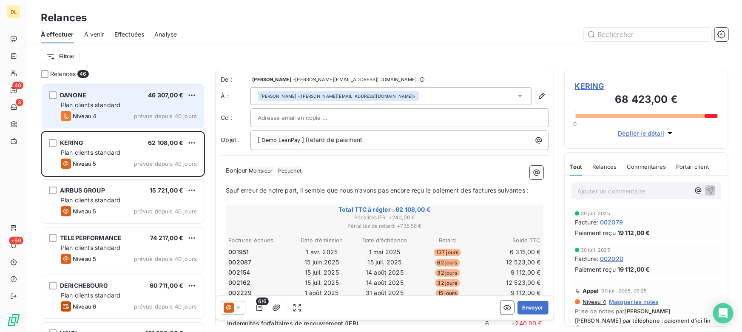
click at [103, 113] on div "Niveau 4 prévue depuis 40 jours" at bounding box center [129, 116] width 136 height 10
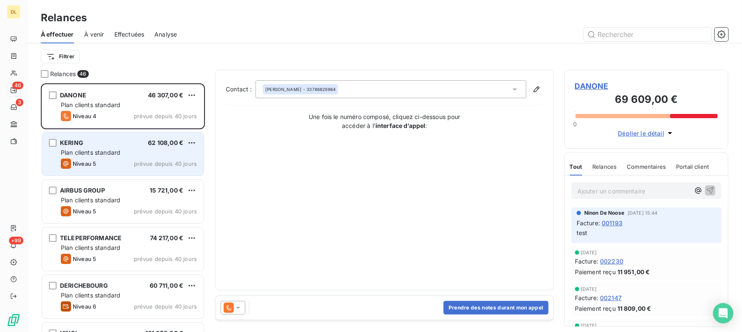
click at [123, 159] on div "Niveau 5 prévue depuis 40 jours" at bounding box center [129, 164] width 136 height 10
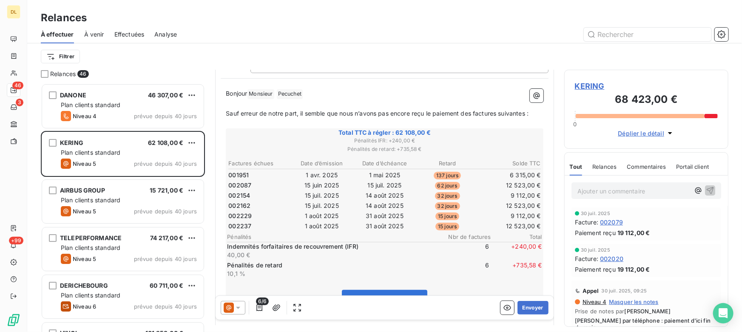
scroll to position [116, 0]
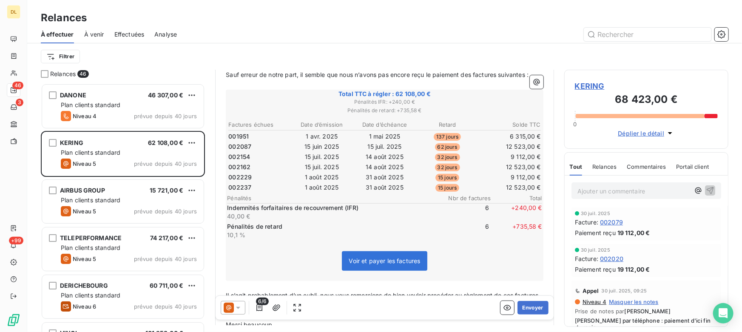
click at [68, 59] on html "DL 46 3 +99 Relances À effectuer À venir Effectuées Analyse Filtrer Relances 46…" at bounding box center [371, 166] width 742 height 332
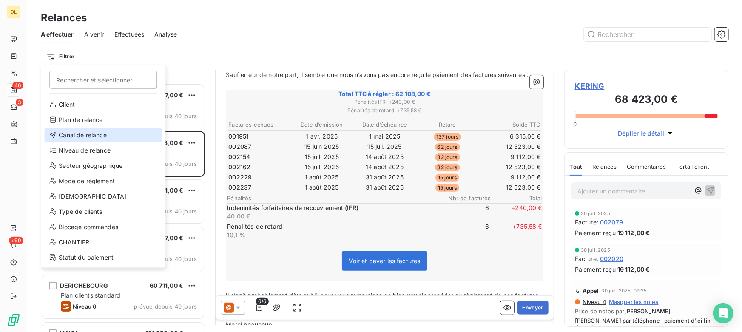
click at [90, 137] on div "Canal de relance" at bounding box center [103, 135] width 118 height 14
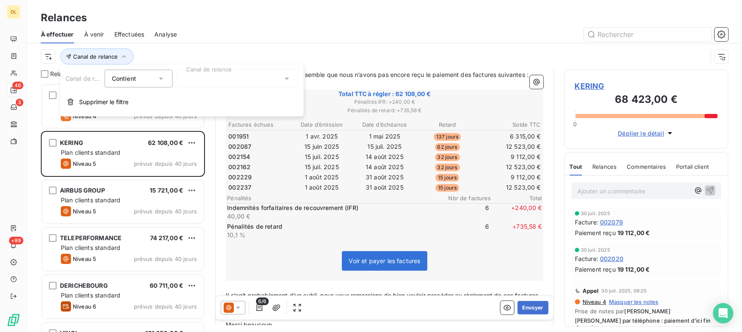
click at [201, 81] on div at bounding box center [237, 79] width 123 height 18
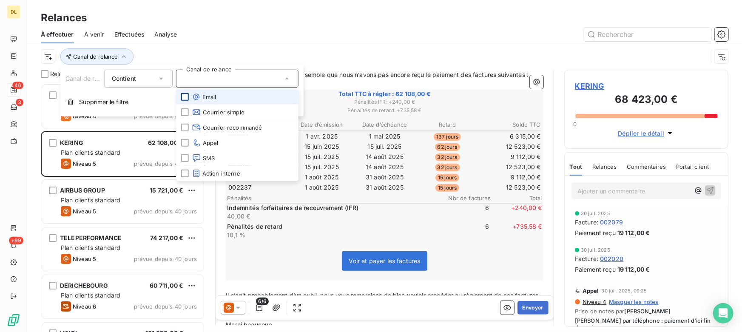
click at [187, 95] on div at bounding box center [185, 97] width 8 height 8
click at [365, 56] on div "Canal de relance" at bounding box center [374, 57] width 667 height 16
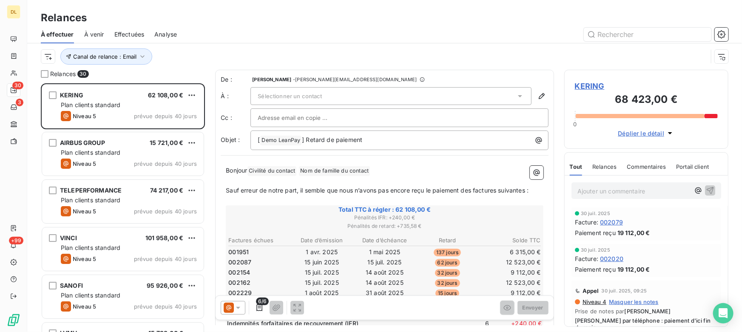
scroll to position [243, 158]
click at [46, 72] on div at bounding box center [45, 74] width 8 height 8
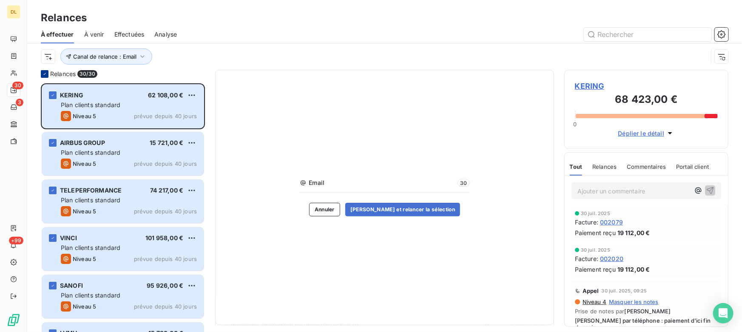
click at [45, 73] on icon at bounding box center [44, 74] width 3 height 2
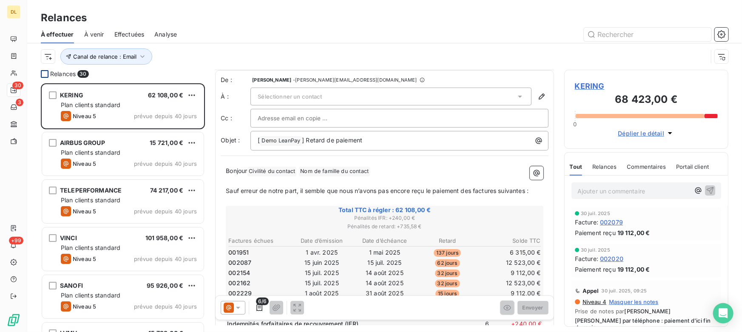
scroll to position [77, 0]
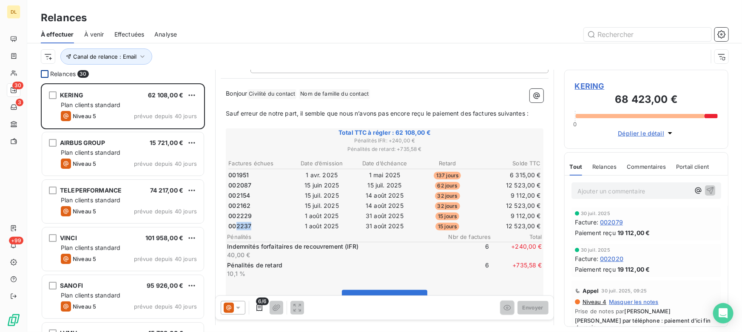
drag, startPoint x: 237, startPoint y: 225, endPoint x: 261, endPoint y: 225, distance: 24.7
click at [261, 225] on td "002237" at bounding box center [259, 226] width 62 height 9
click at [257, 301] on span "6/6" at bounding box center [262, 302] width 13 height 8
click at [259, 303] on span "6/6" at bounding box center [262, 302] width 13 height 8
click at [260, 309] on icon "button" at bounding box center [259, 308] width 9 height 9
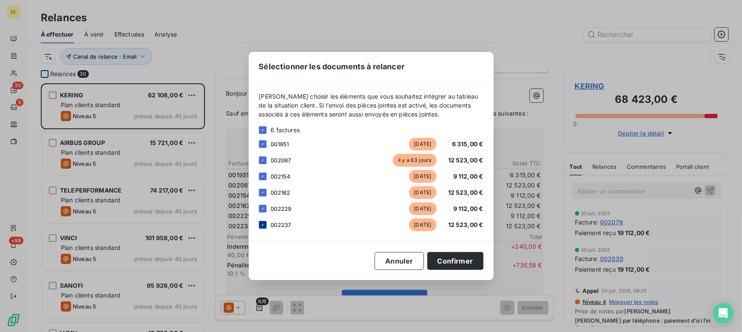
click at [262, 228] on div at bounding box center [263, 225] width 8 height 8
click at [453, 262] on button "Confirmer" at bounding box center [456, 261] width 56 height 18
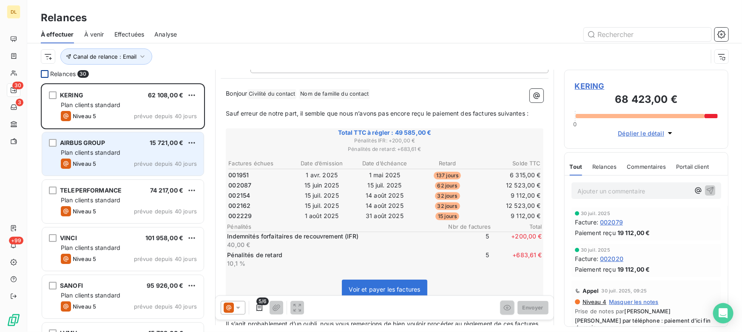
click at [121, 151] on div "Plan clients standard" at bounding box center [129, 152] width 136 height 9
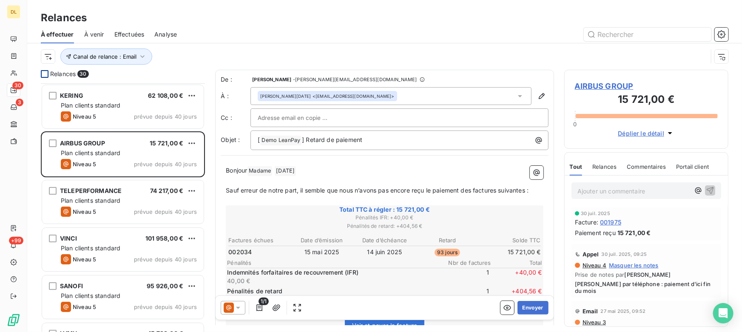
scroll to position [39, 0]
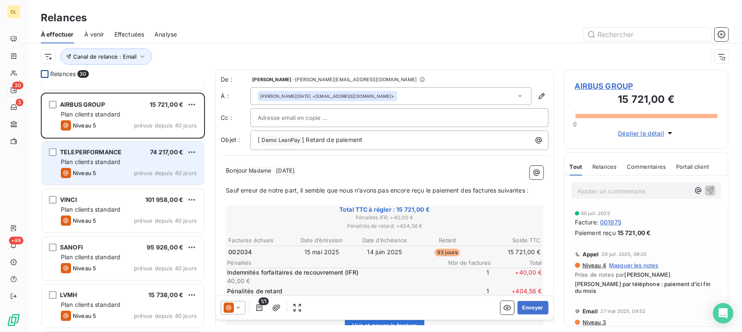
click at [126, 166] on div "TELEPERFORMANCE 74 217,00 € Plan clients standard Niveau 5 prévue depuis 40 jou…" at bounding box center [123, 163] width 162 height 43
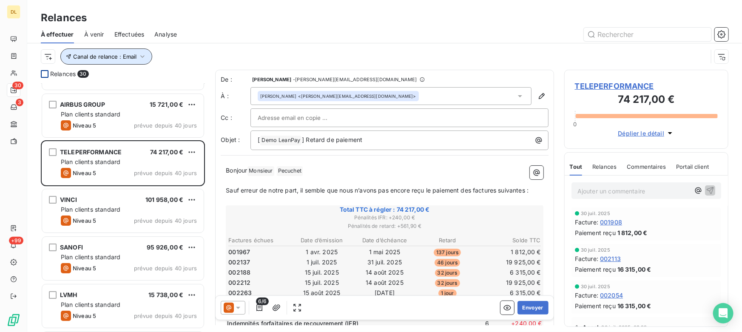
click at [92, 55] on span "Canal de relance : Email" at bounding box center [104, 56] width 63 height 7
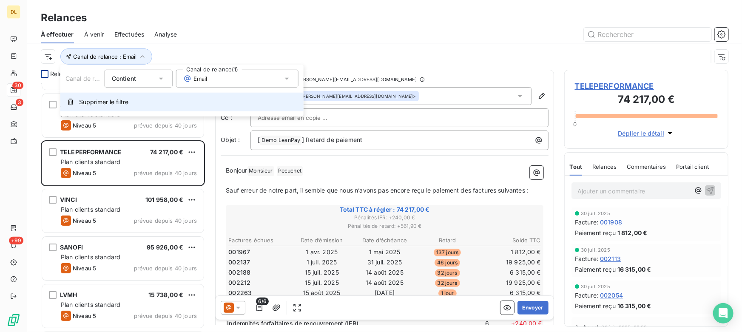
click at [91, 106] on span "Supprimer le filtre" at bounding box center [103, 102] width 49 height 9
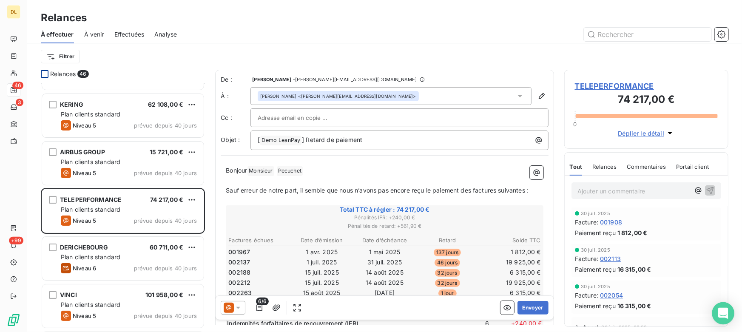
click at [720, 314] on icon "Open Intercom Messenger" at bounding box center [724, 313] width 10 height 11
click at [92, 30] on span "À venir" at bounding box center [94, 34] width 20 height 9
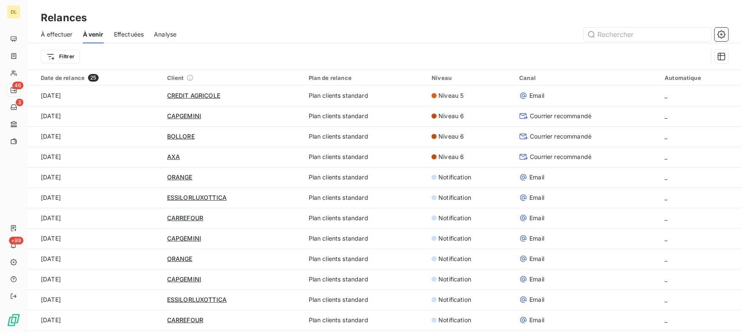
click at [141, 34] on span "Effectuées" at bounding box center [129, 34] width 30 height 9
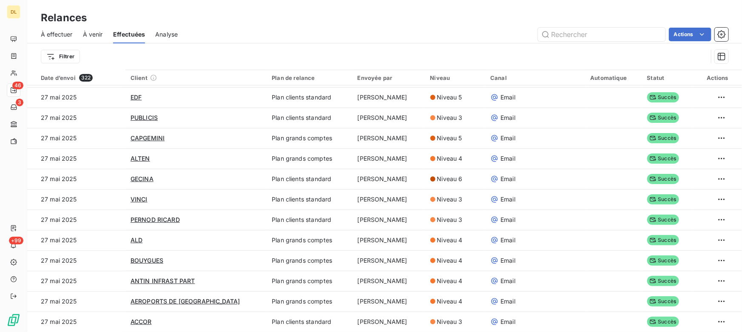
scroll to position [29, 0]
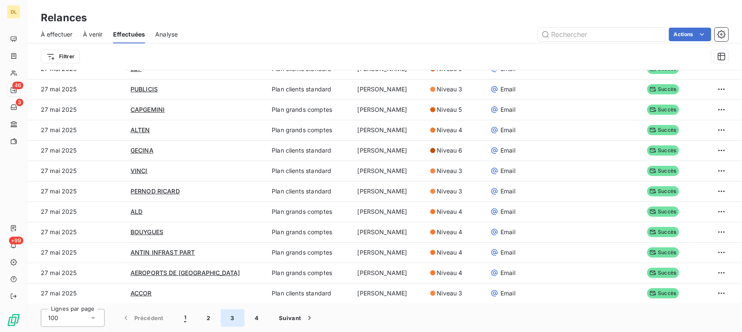
click at [231, 320] on button "3" at bounding box center [233, 318] width 24 height 18
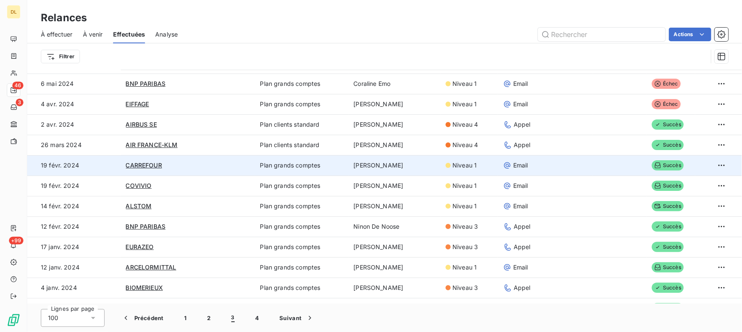
scroll to position [1293, 0]
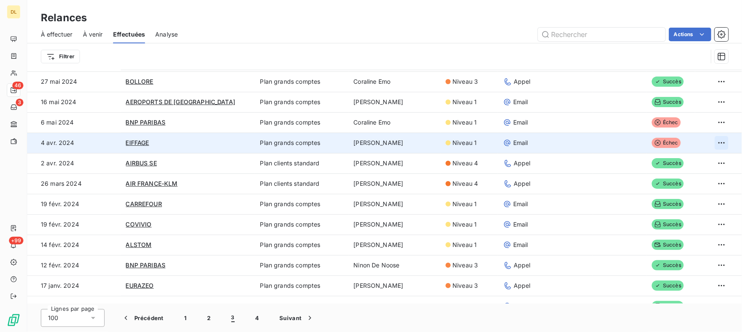
click at [712, 143] on html "DL 46 3 +99 Relances À effectuer À venir Effectuées Analyse Actions Filtrer Dat…" at bounding box center [371, 166] width 742 height 332
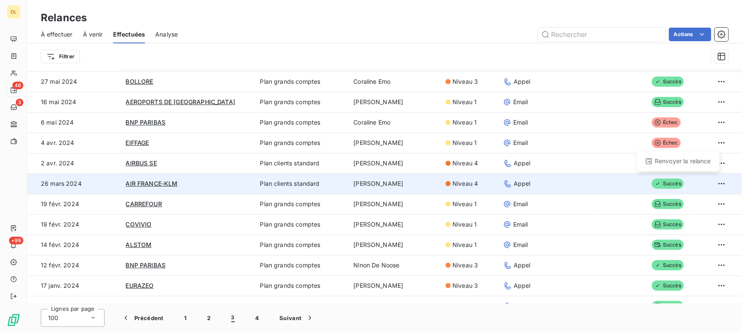
click at [547, 330] on html "DL 46 3 +99 Relances À effectuer À venir Effectuées Analyse Actions Filtrer Dat…" at bounding box center [371, 166] width 742 height 332
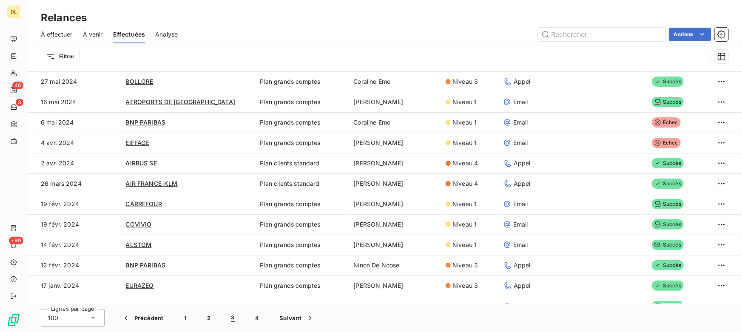
click at [259, 40] on div "Actions" at bounding box center [458, 35] width 541 height 14
click at [174, 32] on span "Analyse" at bounding box center [166, 34] width 23 height 9
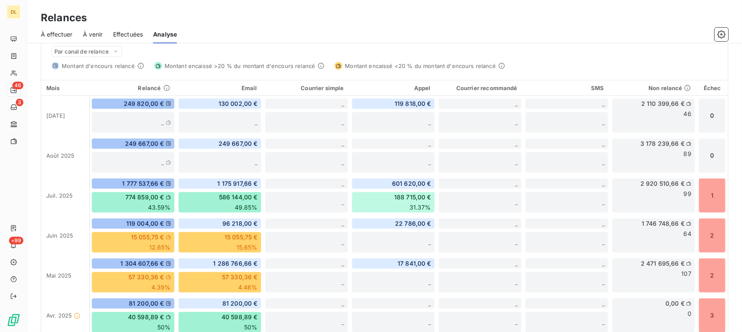
scroll to position [193, 0]
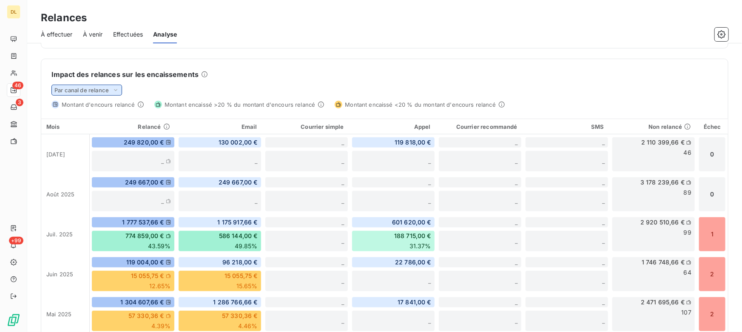
click at [100, 90] on span "Par canal de relance" at bounding box center [81, 90] width 54 height 7
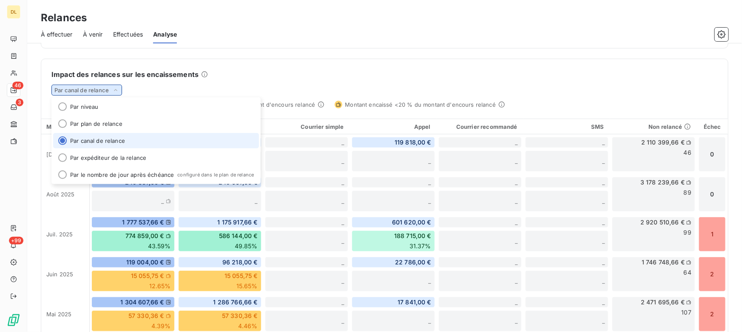
click at [100, 91] on span "Par canal de relance" at bounding box center [81, 90] width 54 height 7
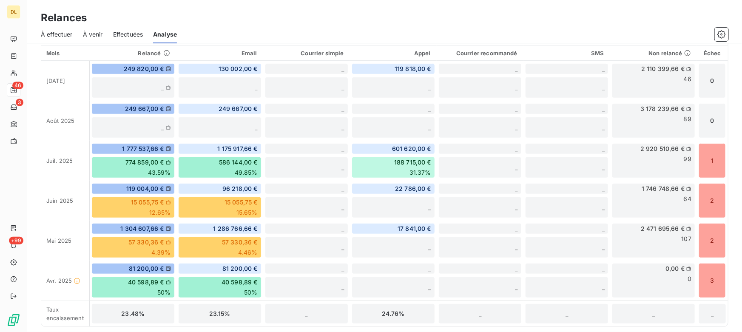
scroll to position [189, 0]
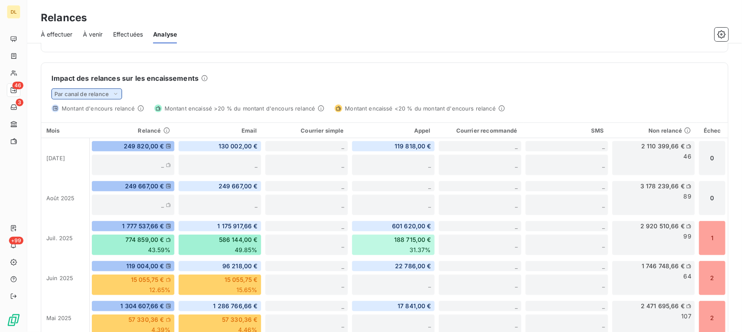
click at [98, 97] on div "Par canal de relance" at bounding box center [86, 93] width 71 height 11
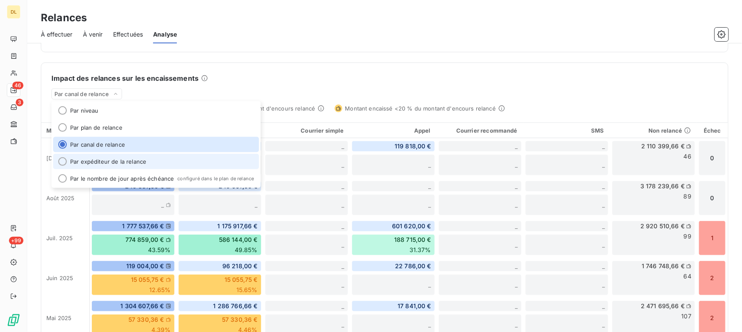
click at [106, 158] on li "Par expéditeur de la relance" at bounding box center [156, 161] width 206 height 15
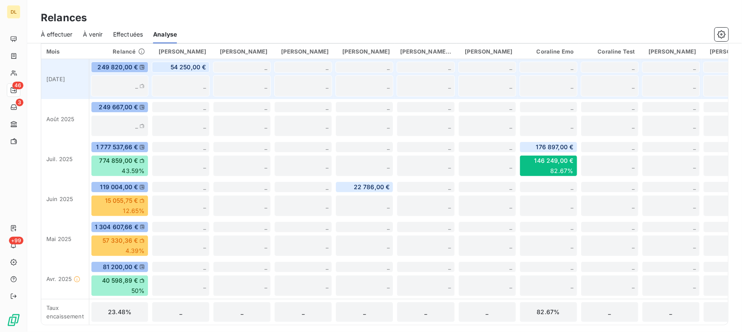
scroll to position [154, 0]
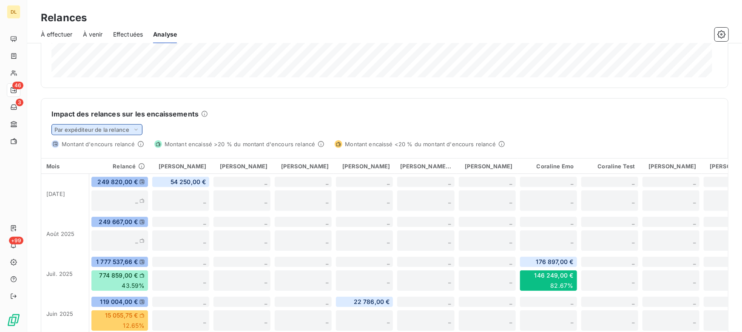
click at [115, 129] on span "Par expéditeur de la relance" at bounding box center [91, 129] width 75 height 7
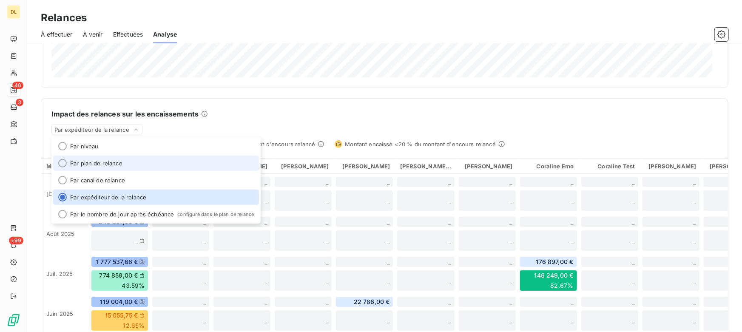
click at [100, 165] on li "Par plan de relance" at bounding box center [156, 163] width 206 height 15
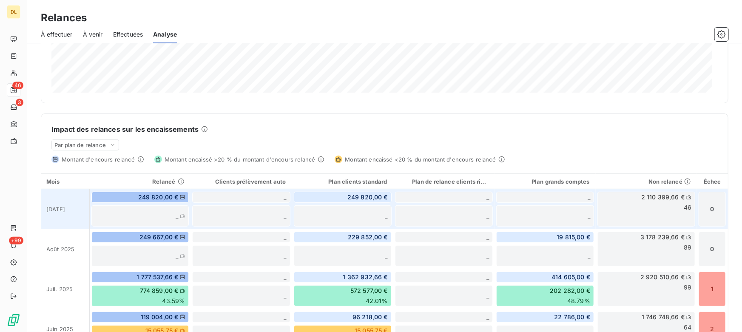
scroll to position [216, 0]
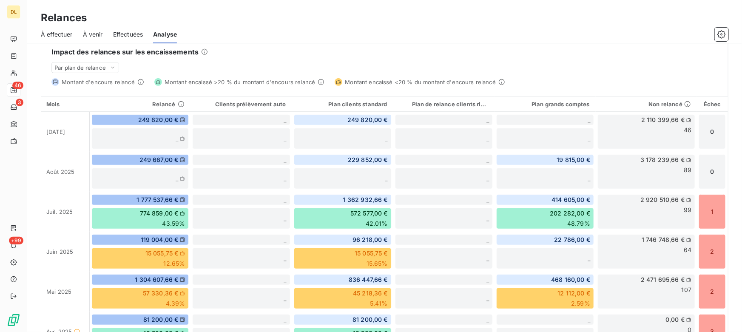
click at [56, 34] on span "À effectuer" at bounding box center [57, 34] width 32 height 9
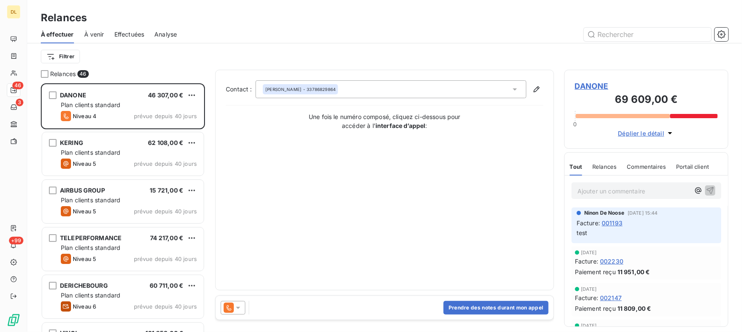
scroll to position [243, 158]
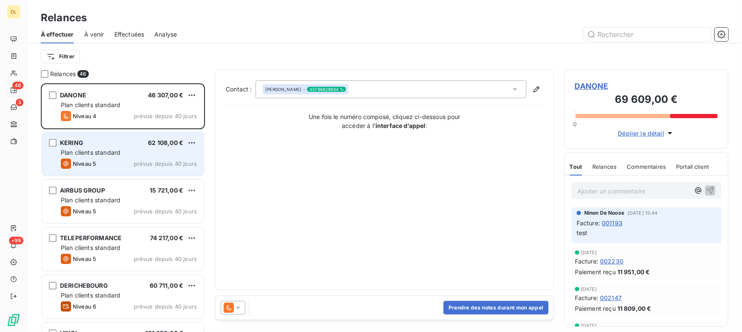
click at [106, 160] on div "Niveau 5 prévue depuis 40 jours" at bounding box center [129, 164] width 136 height 10
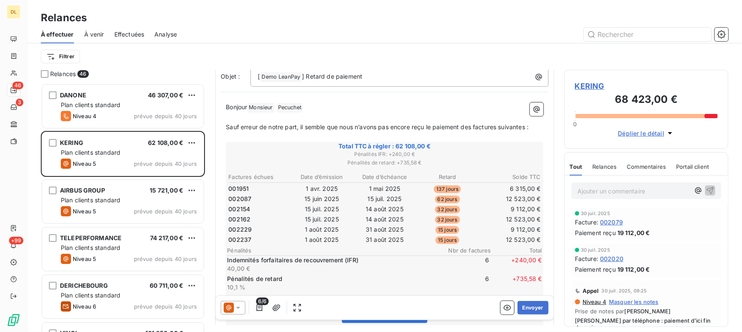
scroll to position [77, 0]
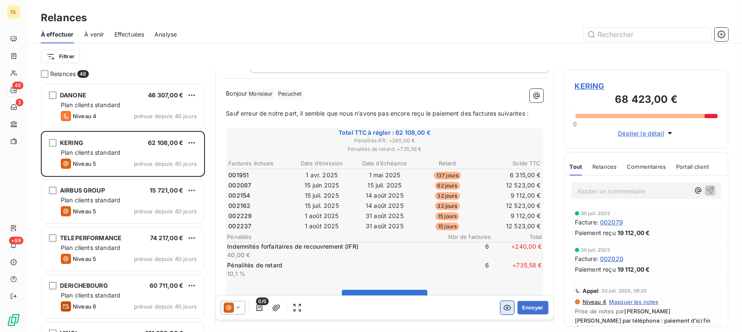
click at [501, 311] on button "button" at bounding box center [508, 308] width 14 height 14
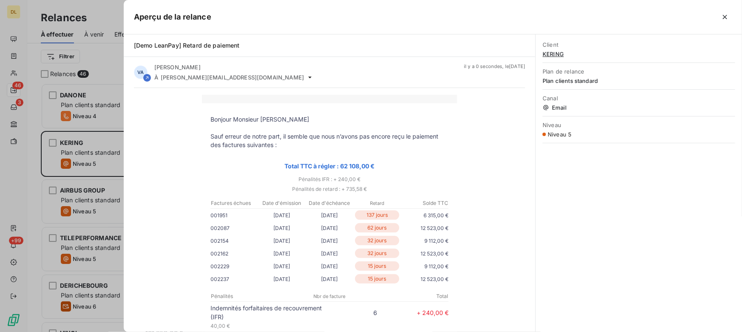
scroll to position [77, 0]
